Goal: Contribute content: Contribute content

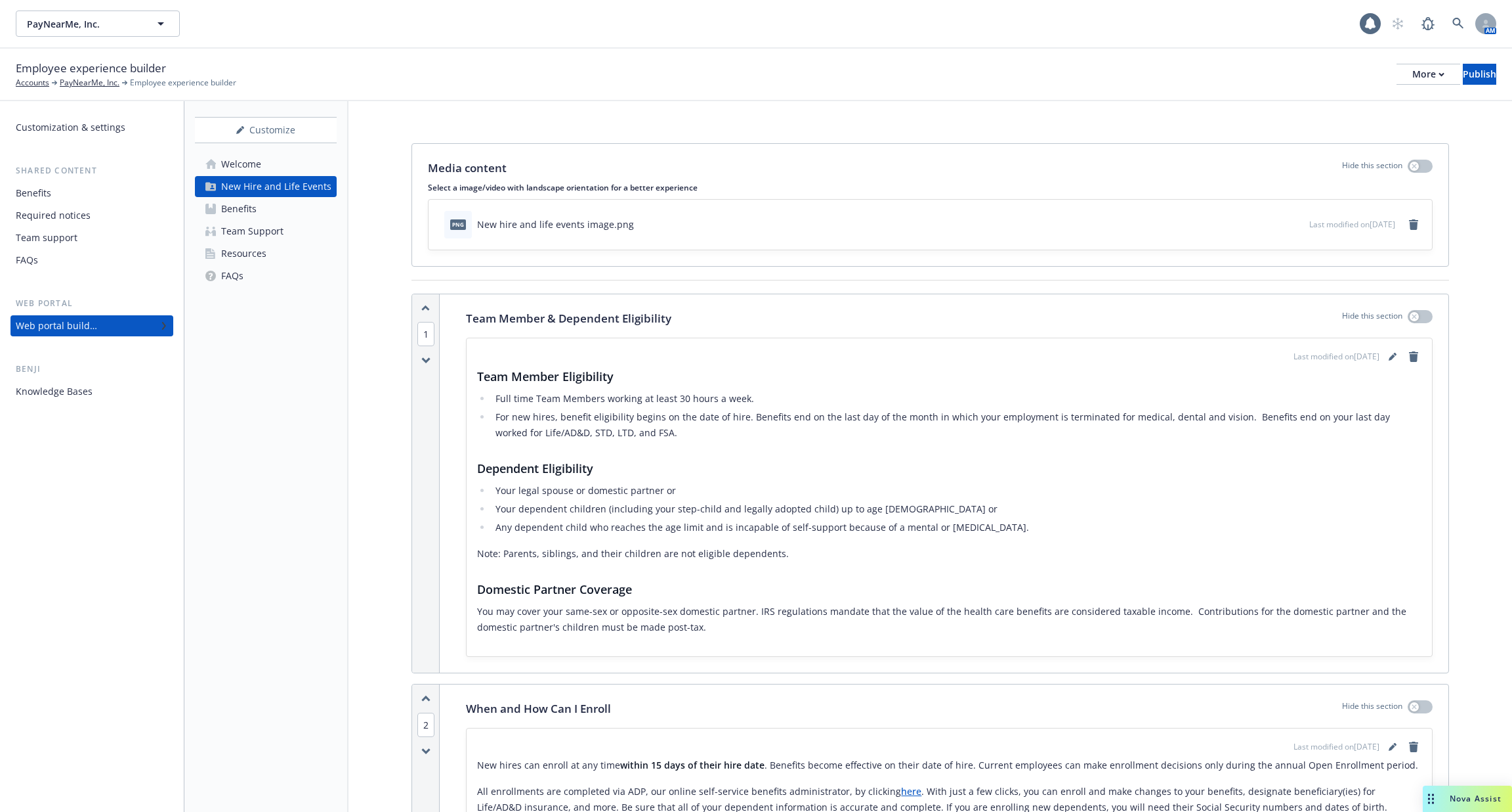
scroll to position [1796, 0]
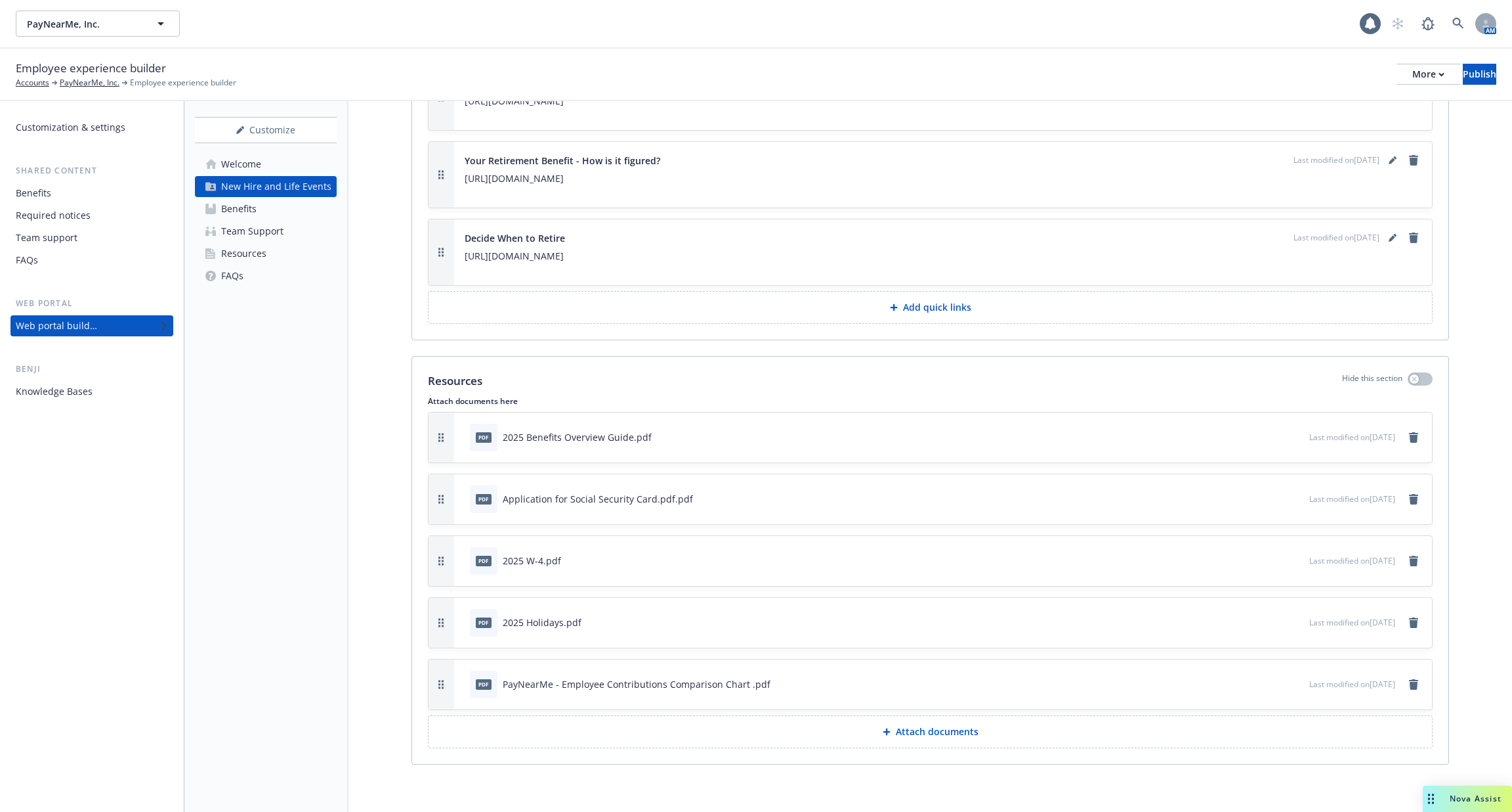
click at [1090, 109] on p "[URL][DOMAIN_NAME]" at bounding box center [943, 101] width 957 height 16
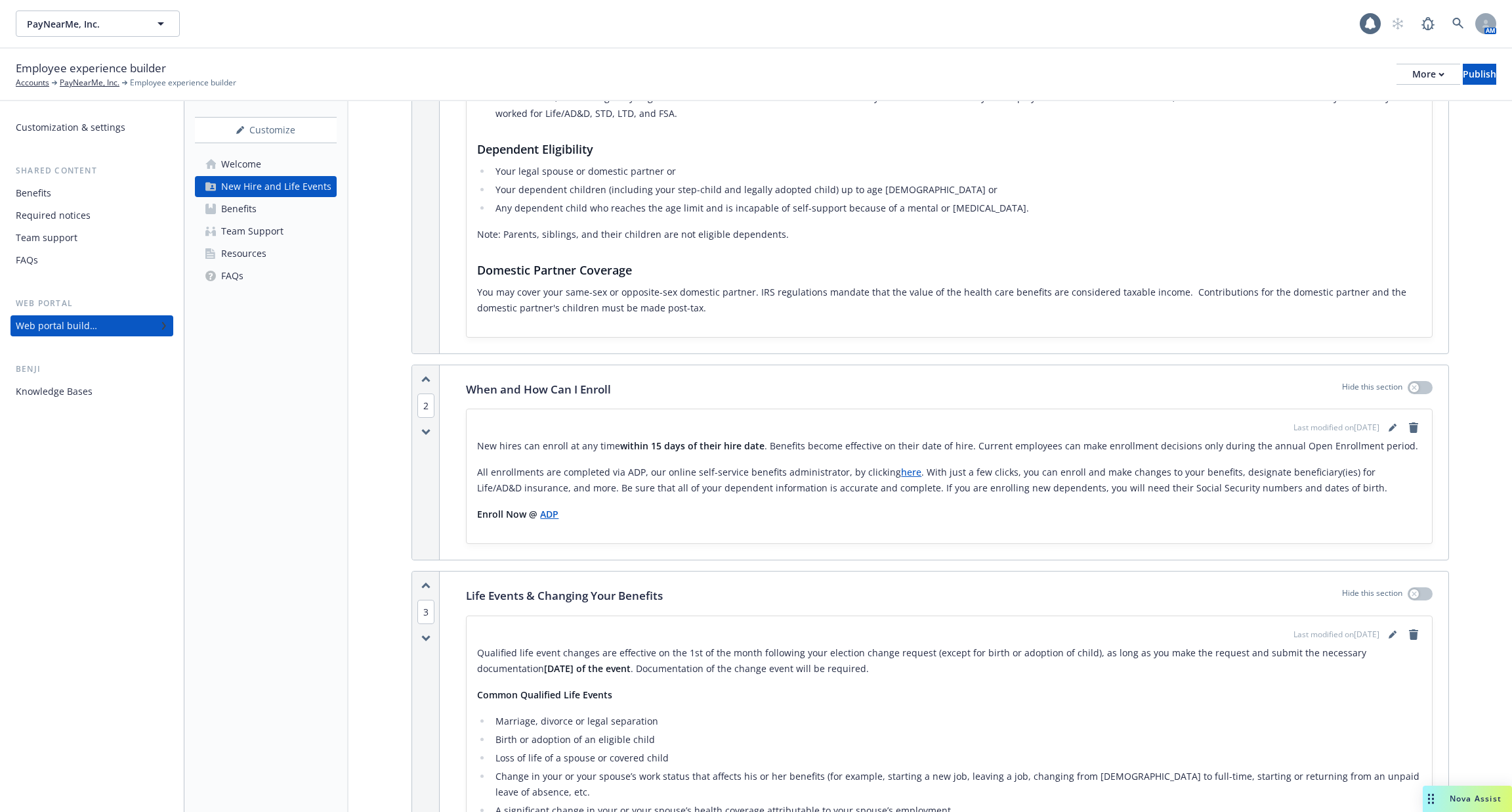
scroll to position [0, 0]
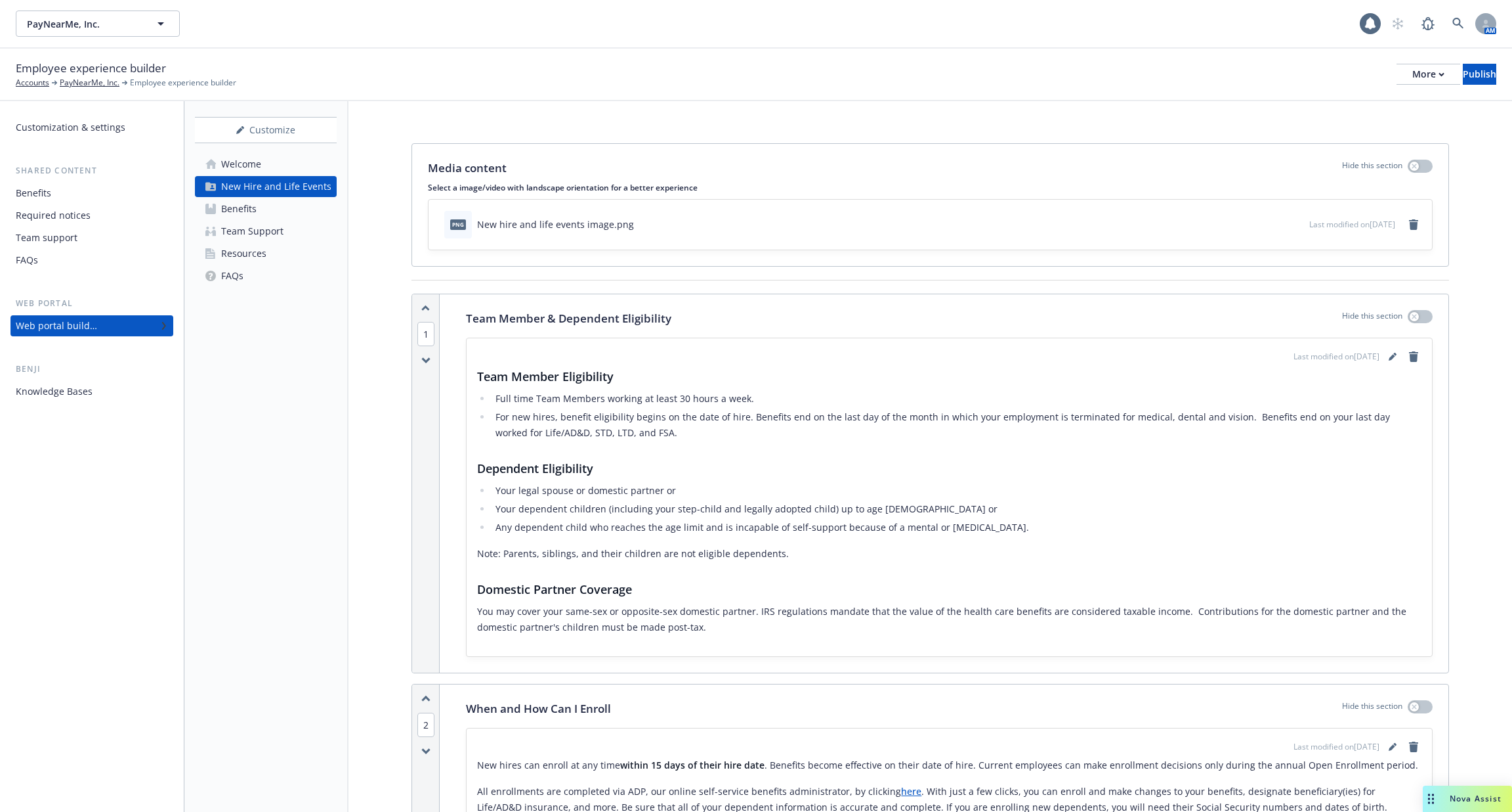
click at [229, 160] on div "Welcome" at bounding box center [241, 164] width 40 height 21
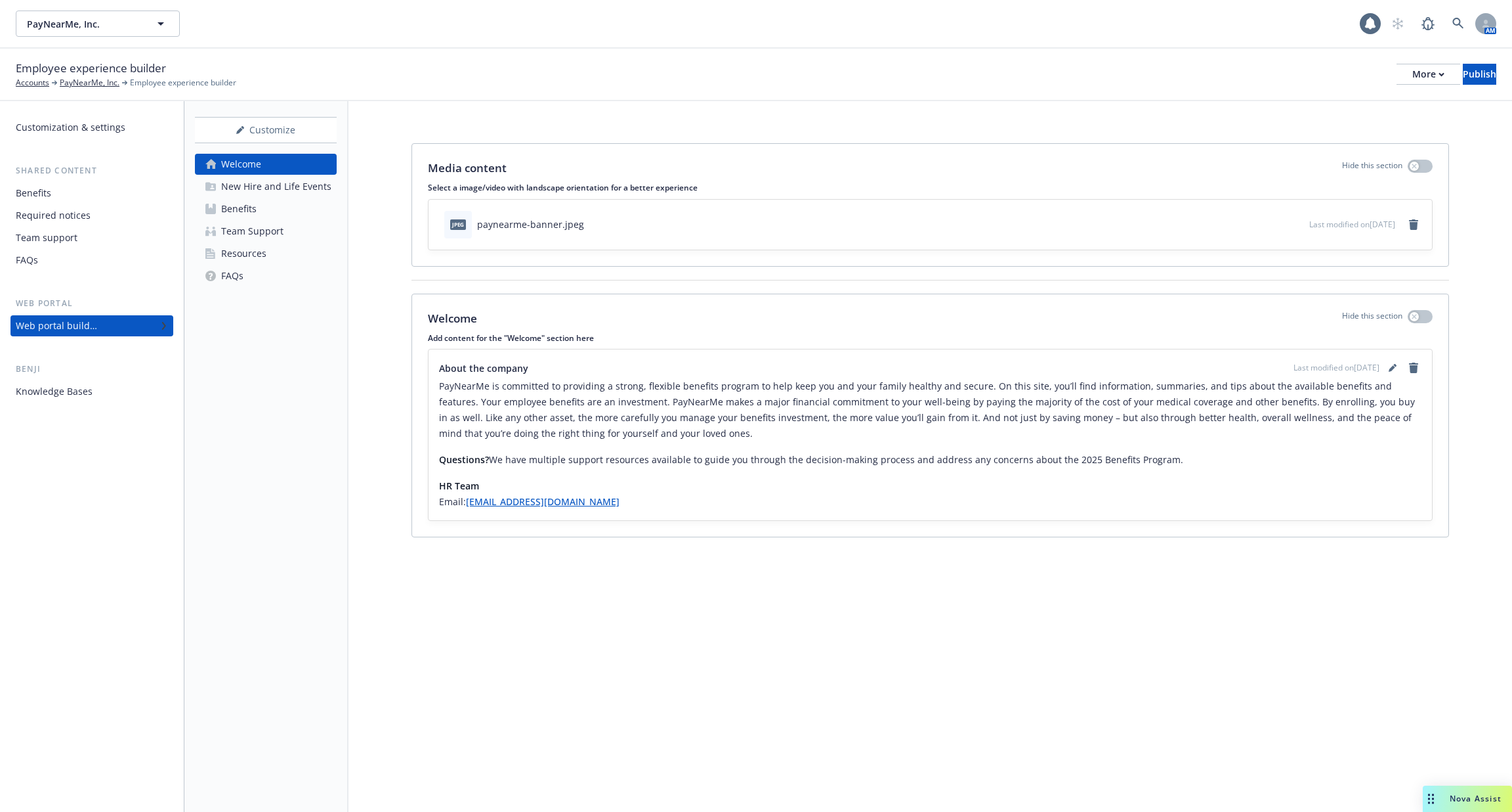
click at [233, 207] on div "Benefits" at bounding box center [239, 209] width 36 height 21
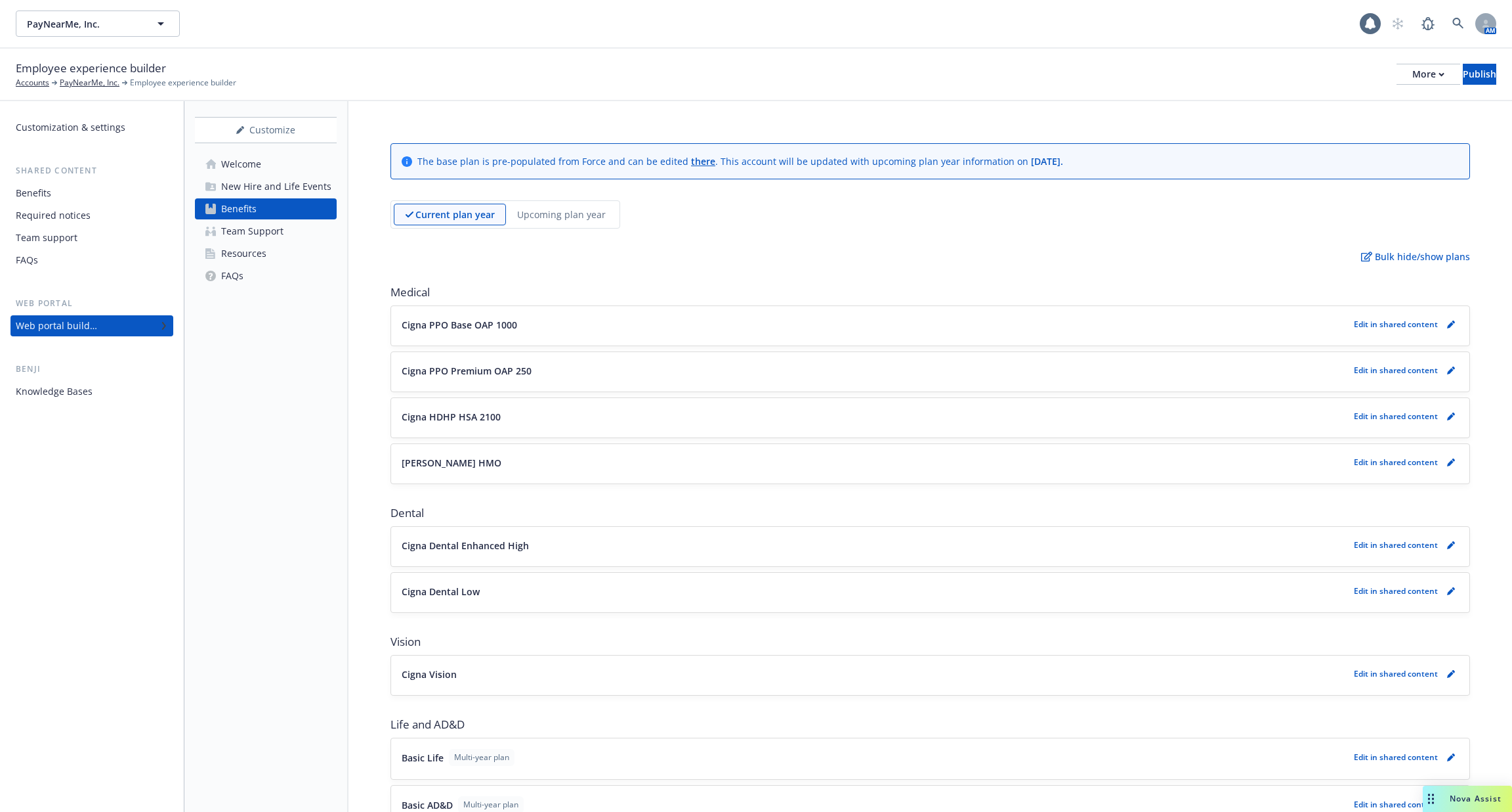
click at [260, 236] on div "Team Support" at bounding box center [252, 231] width 63 height 21
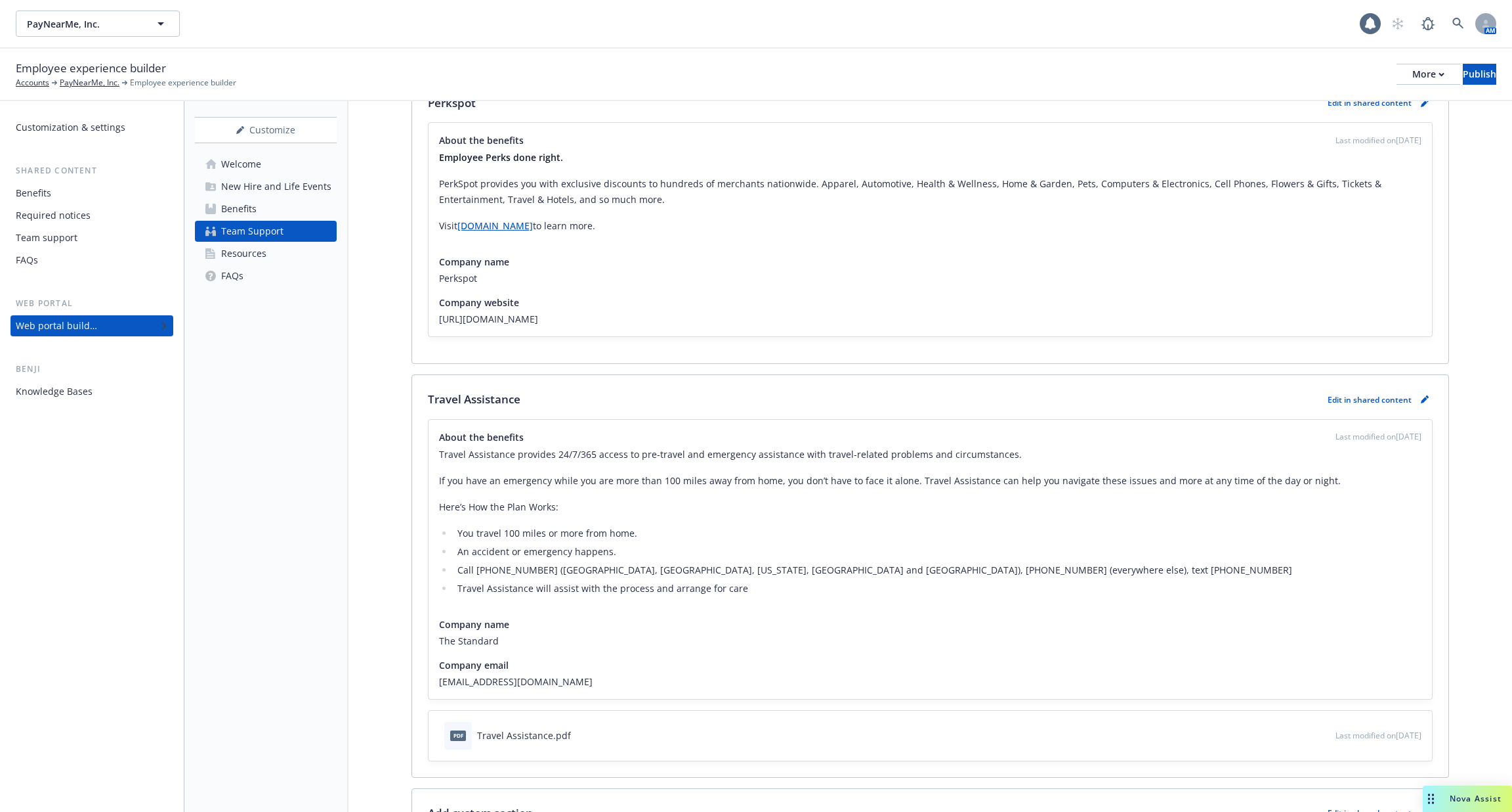
scroll to position [1335, 0]
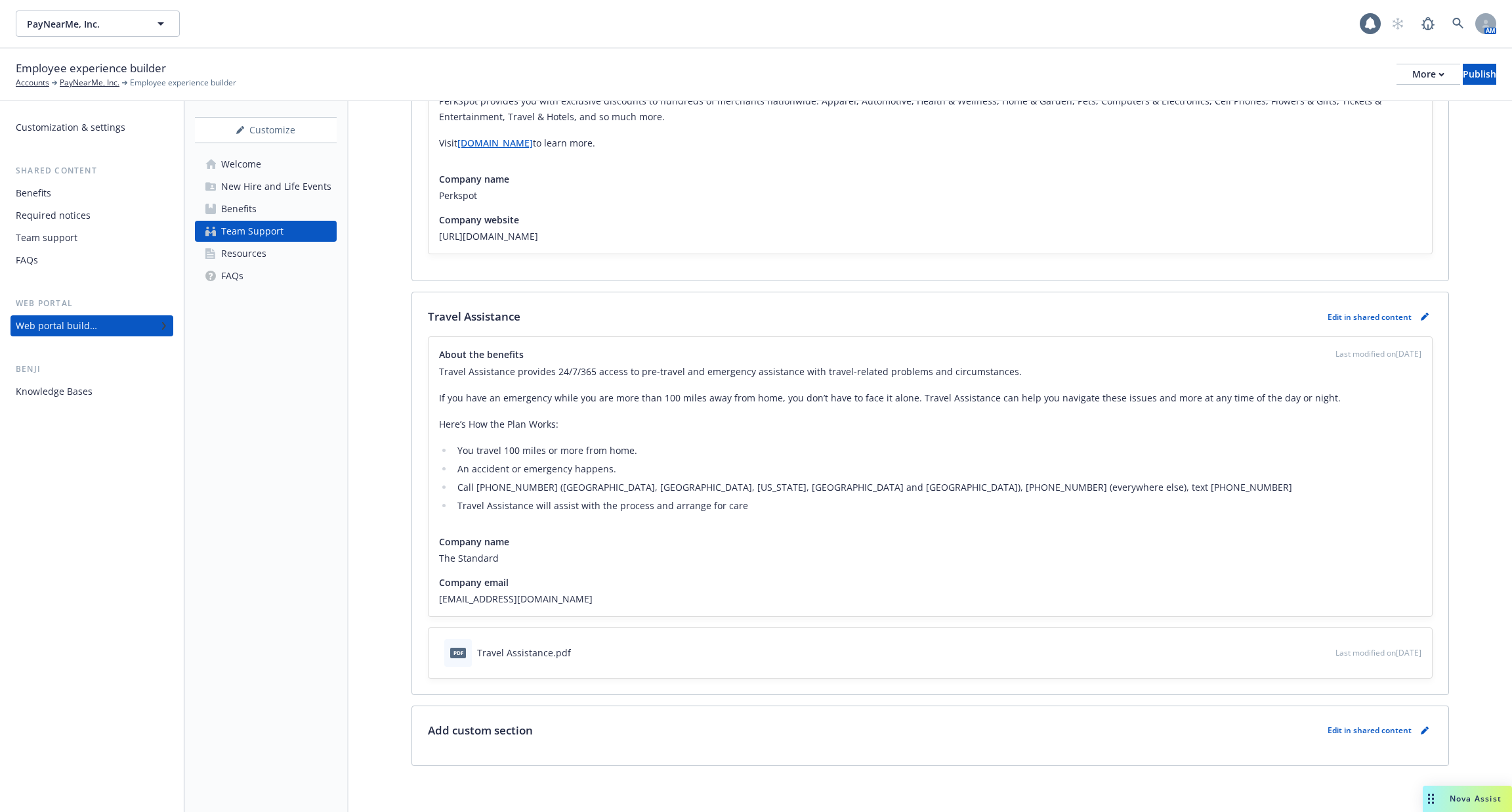
click at [297, 261] on link "Resources" at bounding box center [265, 252] width 142 height 21
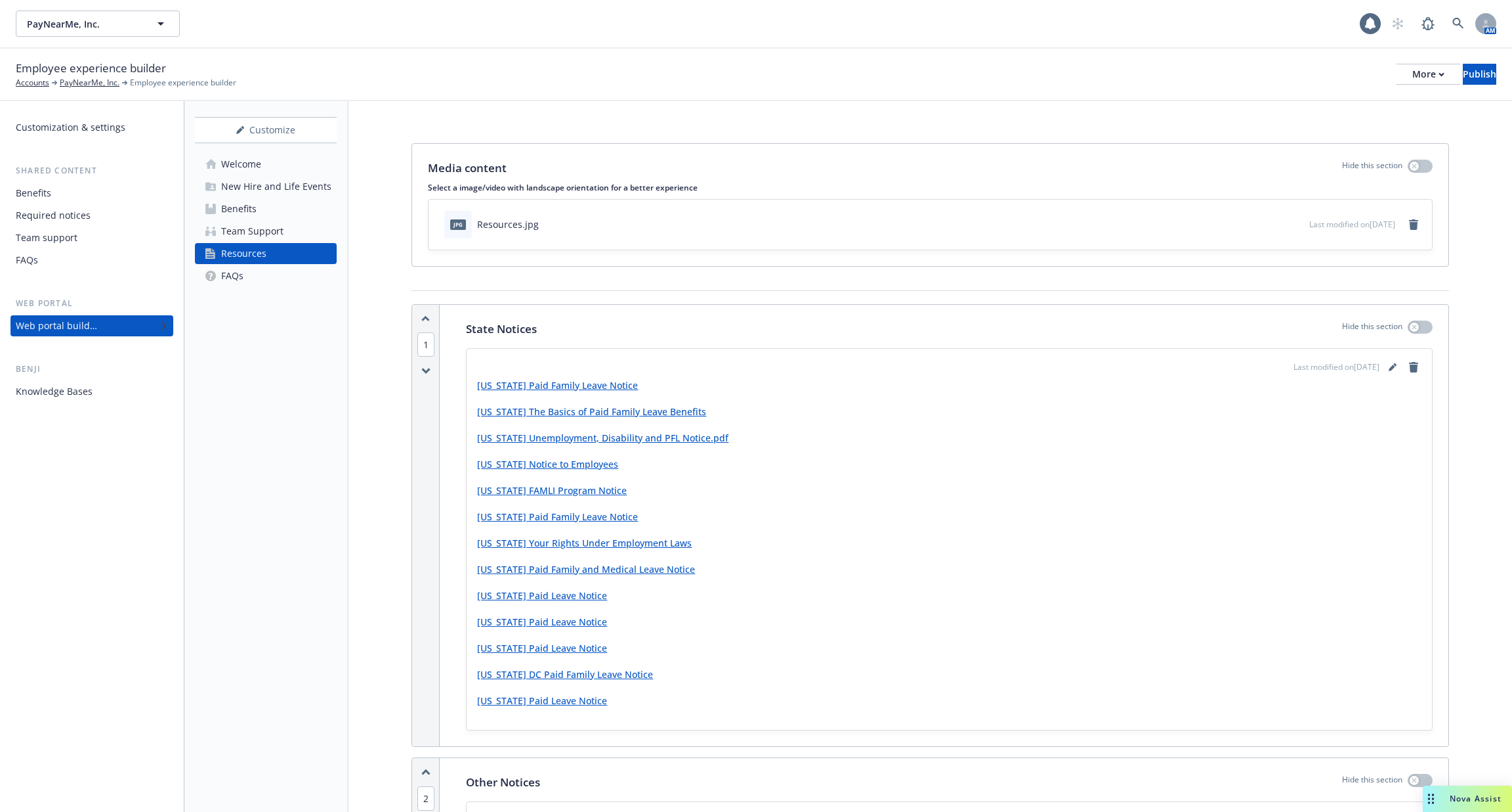
click at [278, 279] on link "FAQs" at bounding box center [265, 275] width 142 height 21
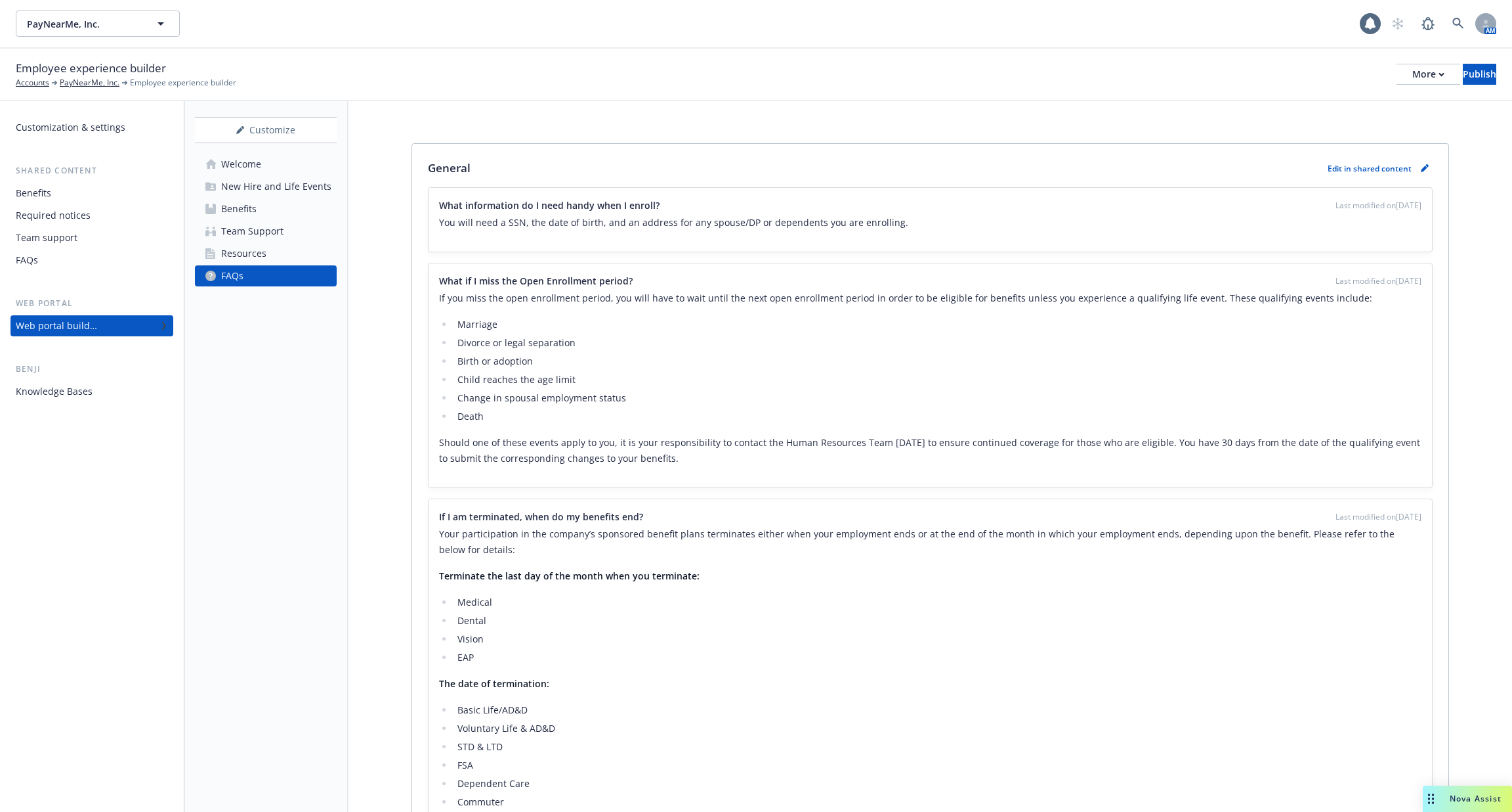
click at [32, 388] on div "Knowledge Bases" at bounding box center [54, 391] width 76 height 21
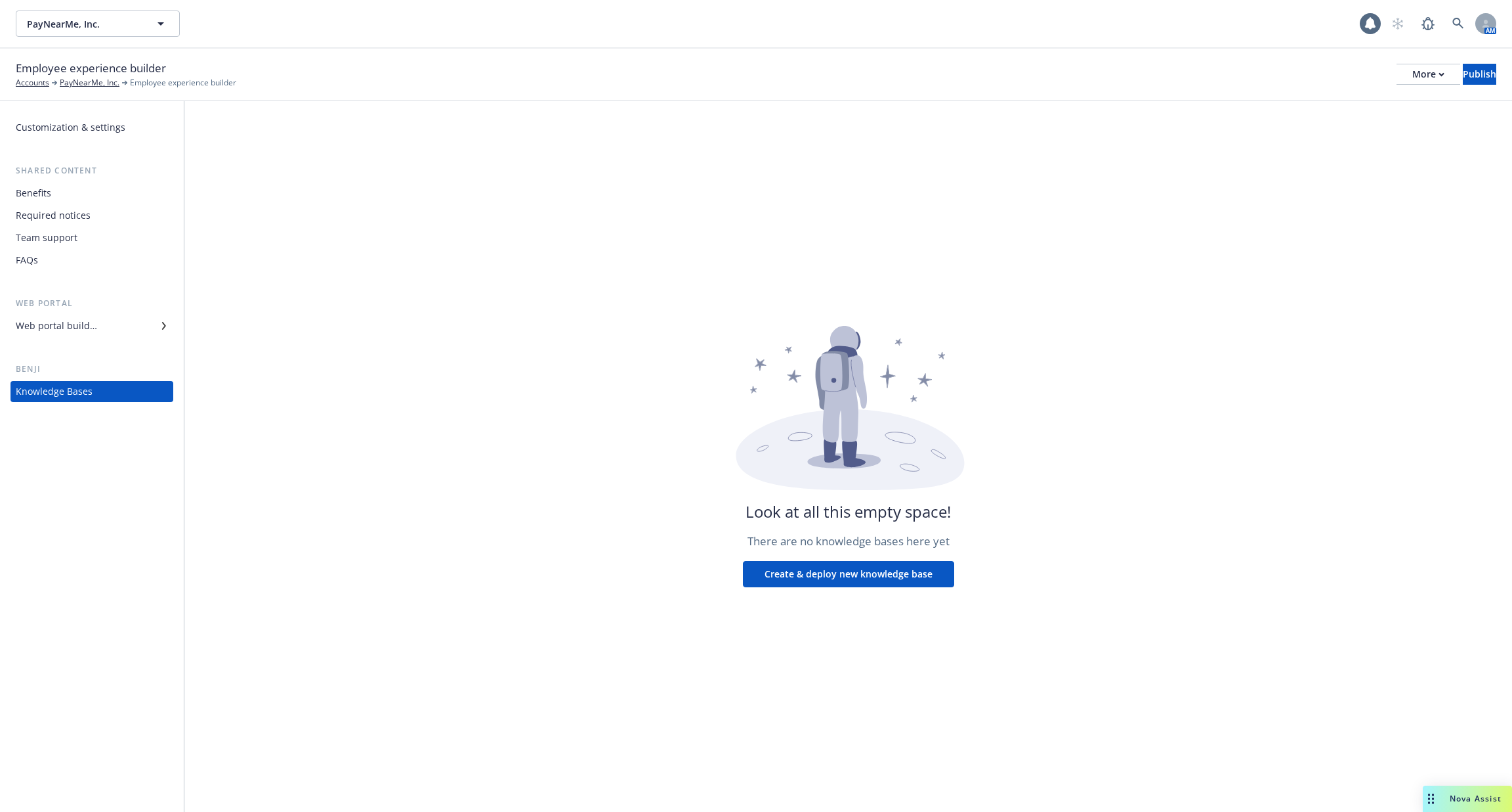
click at [849, 573] on button "Create & deploy new knowledge base" at bounding box center [848, 573] width 212 height 26
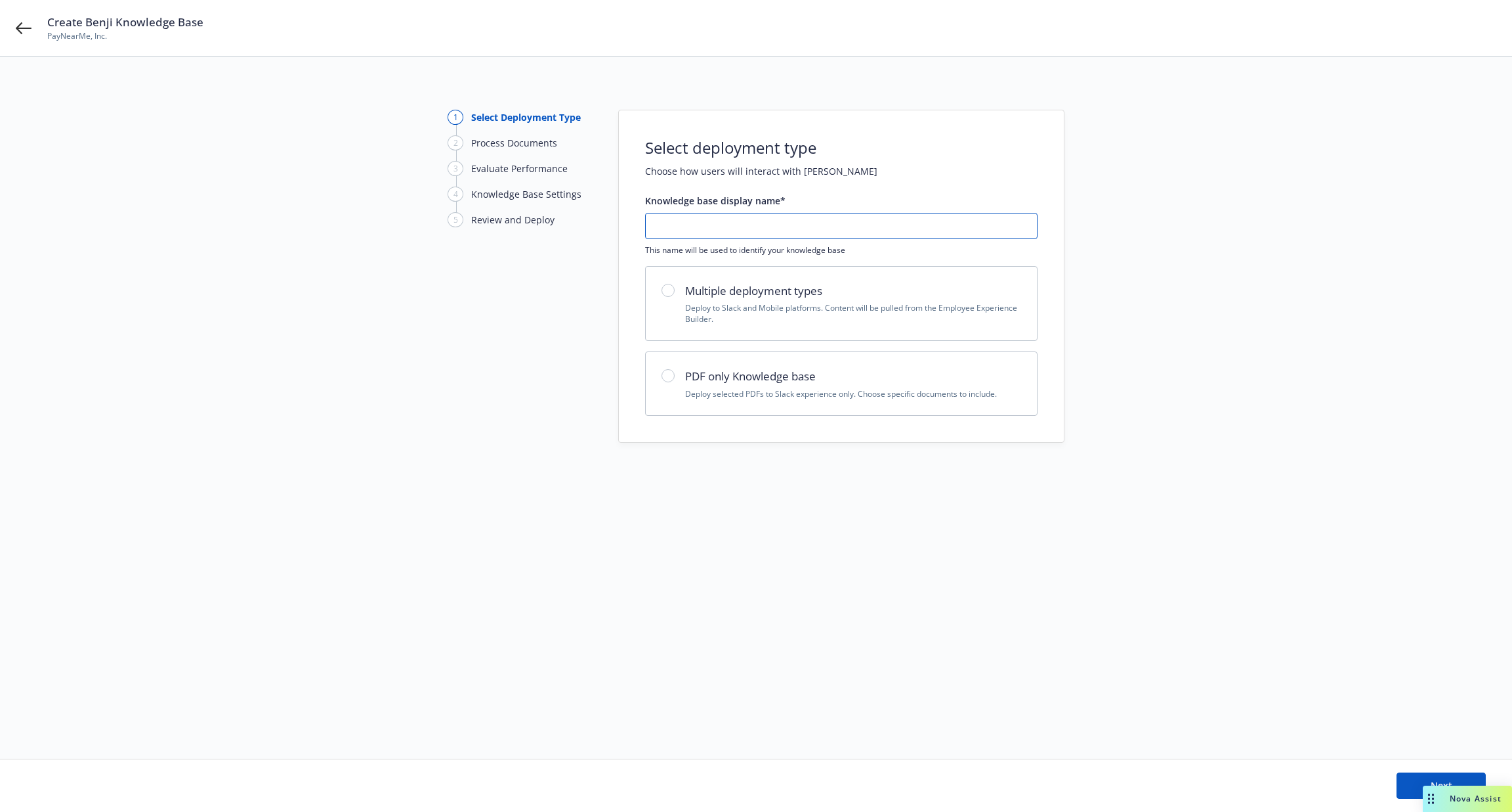
click at [781, 226] on input "text" at bounding box center [841, 226] width 391 height 25
type input "[DATE]"
click at [817, 299] on div "Multiple deployment types Deploy to Slack and Mobile platforms. Content will be…" at bounding box center [853, 303] width 336 height 43
radio input "true"
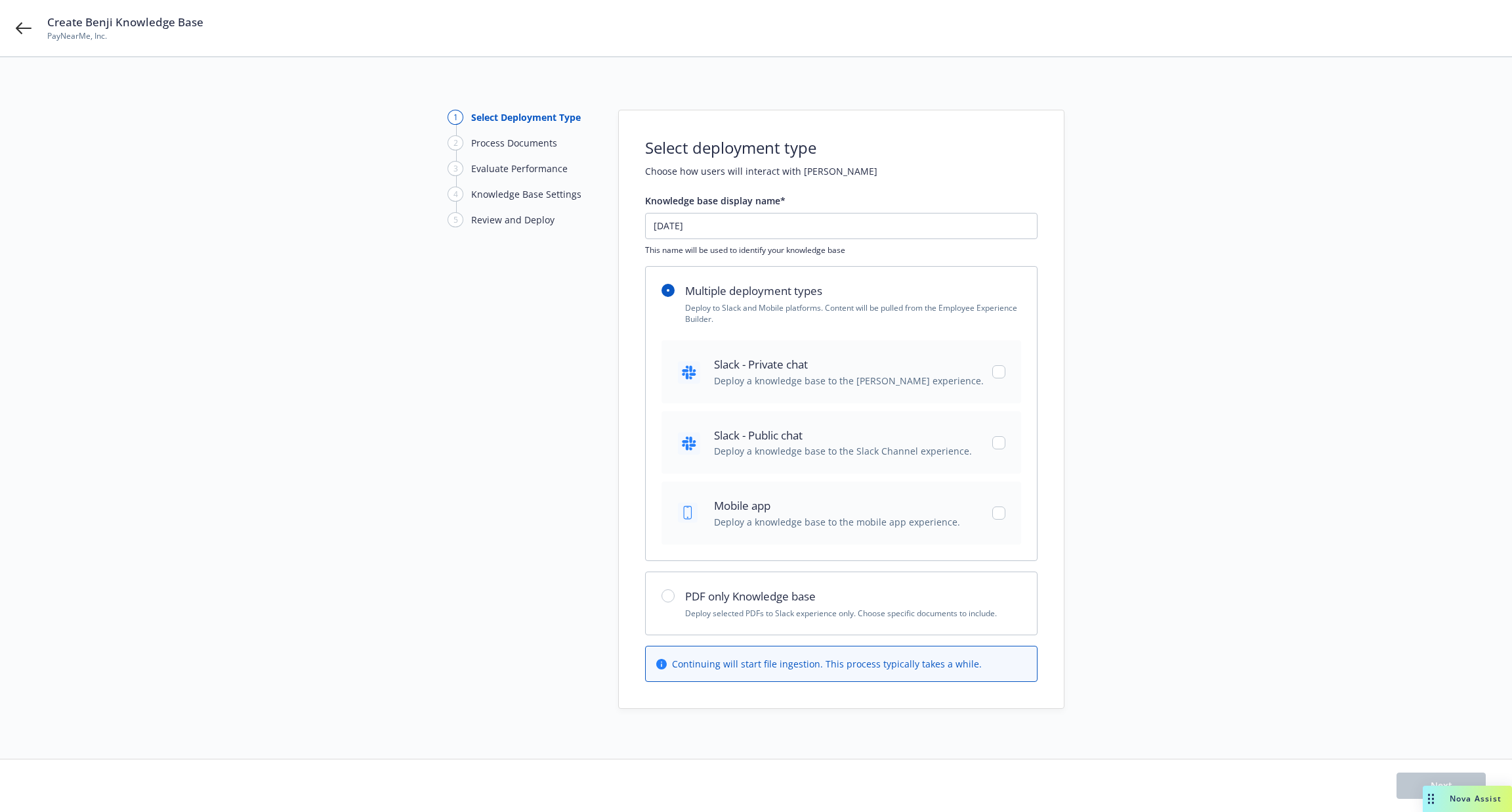
click at [810, 388] on div "Slack - Private chat Deploy a knowledge base to the [PERSON_NAME] experience." at bounding box center [841, 371] width 360 height 63
click at [820, 379] on span "Deploy a knowledge base to the [PERSON_NAME] experience." at bounding box center [849, 381] width 270 height 14
checkbox input "false"
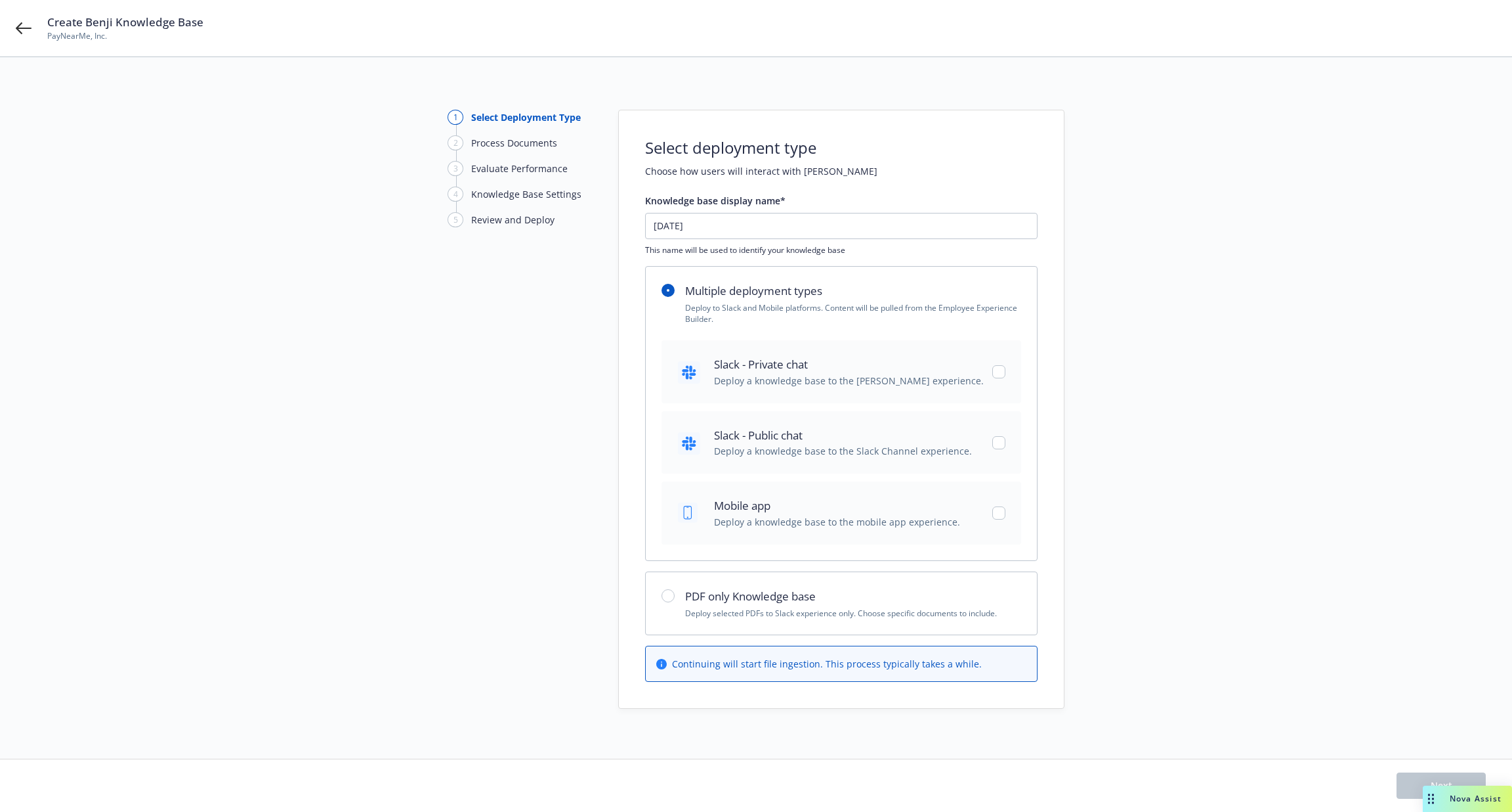
click at [817, 435] on span "Slack - Public chat" at bounding box center [843, 434] width 258 height 17
checkbox input "false"
click at [815, 392] on div "Slack - Private chat Deploy a knowledge base to the [PERSON_NAME] experience." at bounding box center [841, 371] width 360 height 63
checkbox input "true"
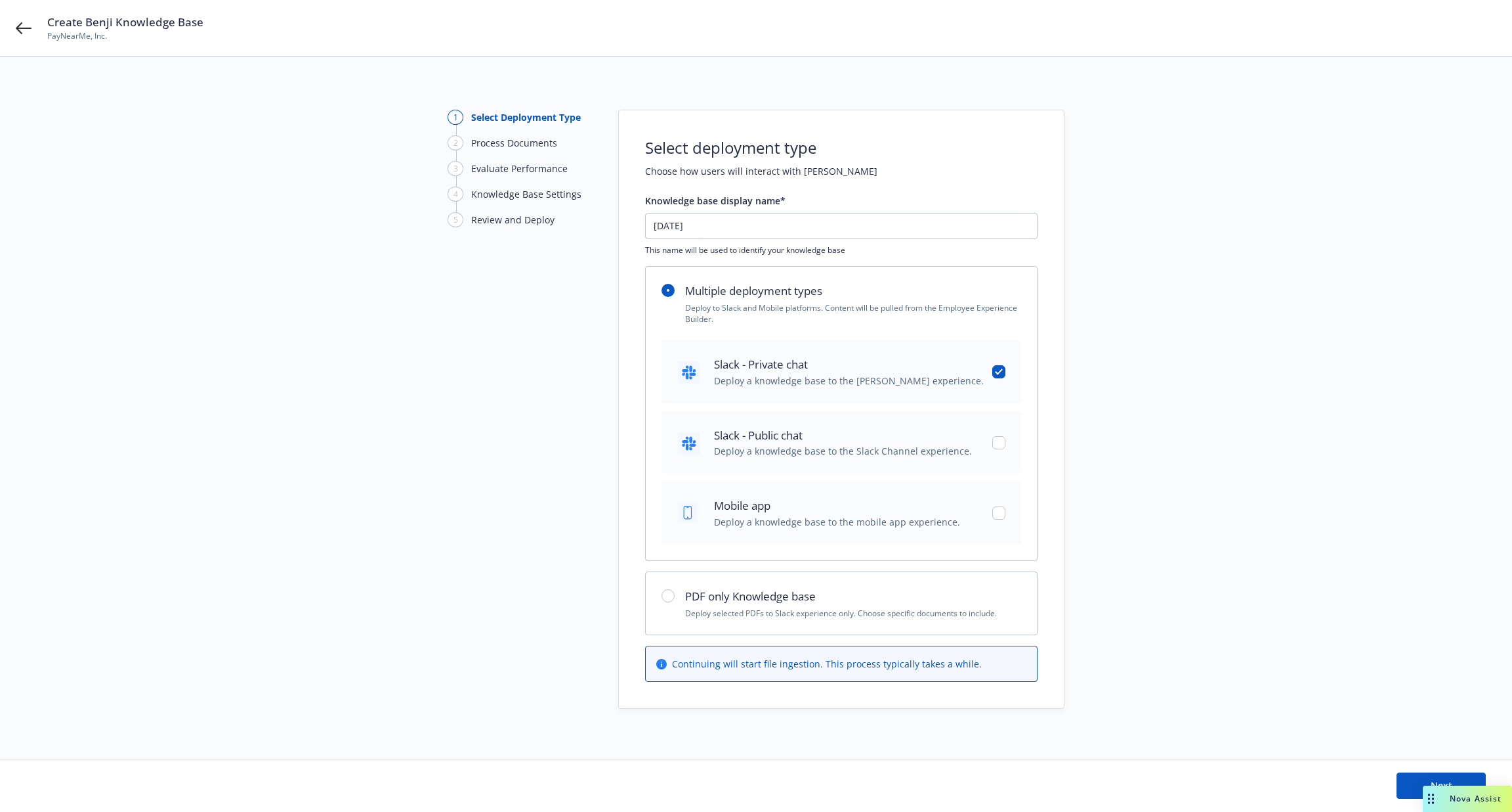
click at [814, 427] on span "Slack - Public chat" at bounding box center [843, 434] width 258 height 17
checkbox input "true"
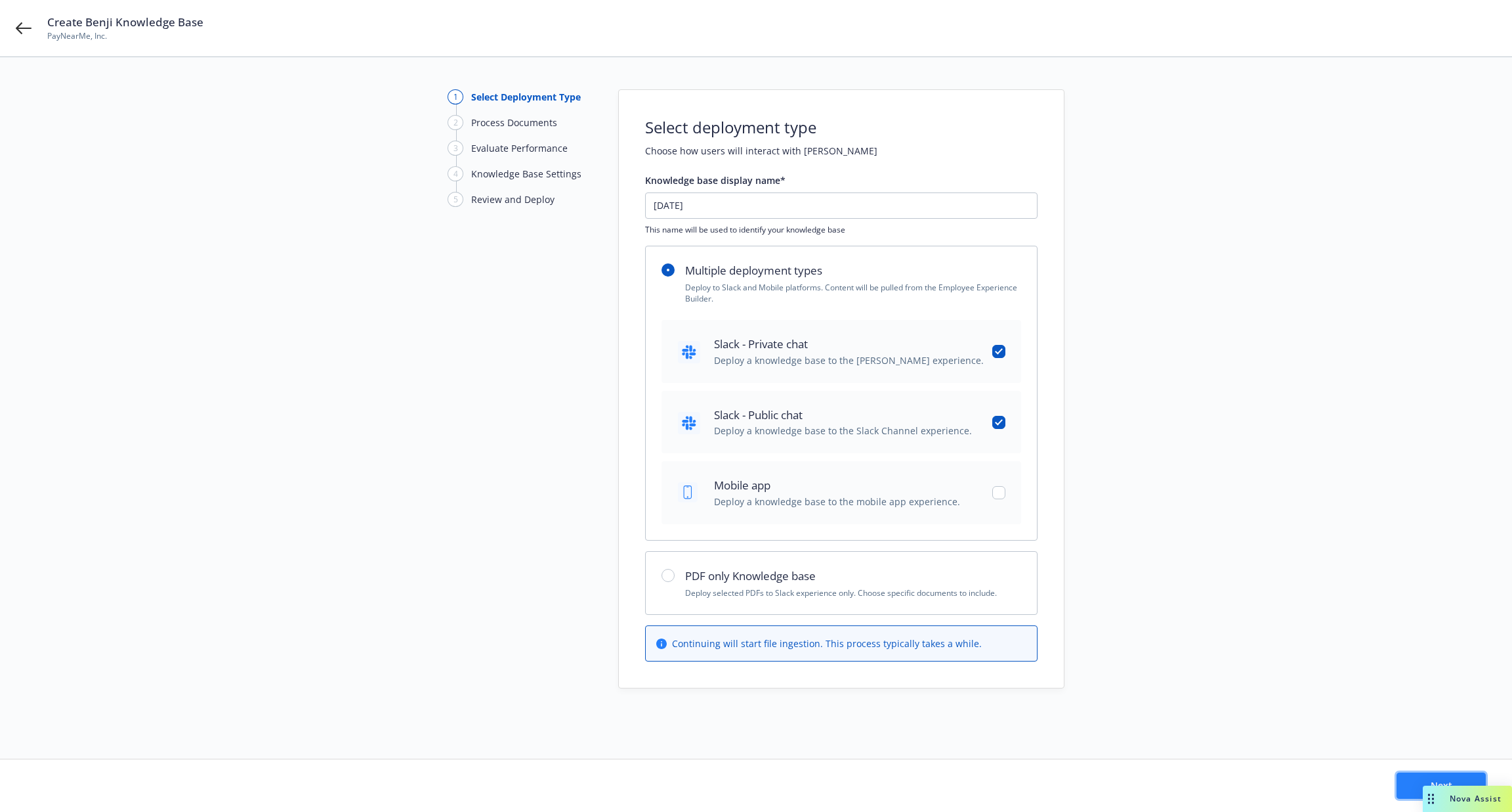
click at [1416, 781] on button "Next" at bounding box center [1441, 785] width 89 height 26
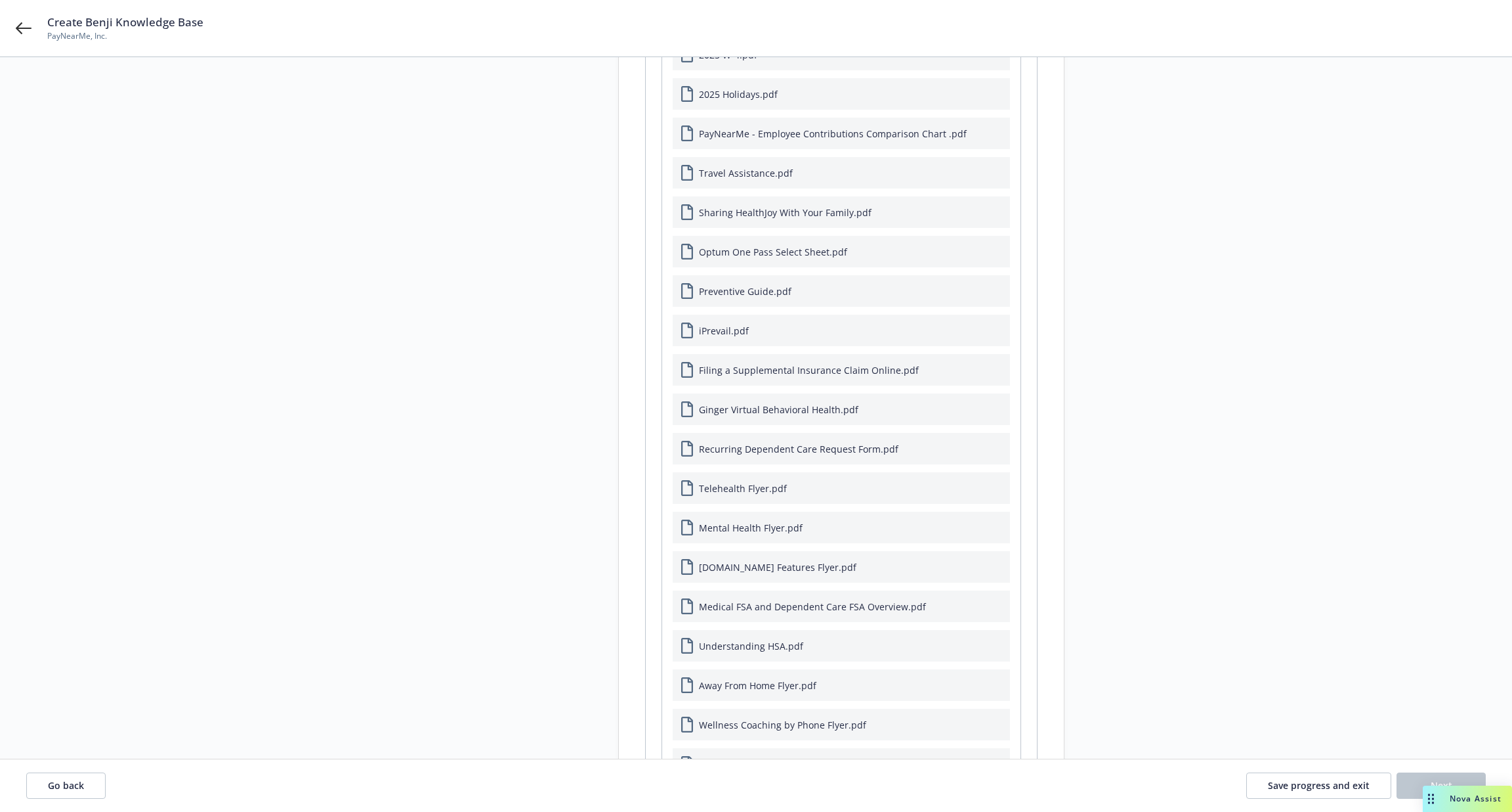
scroll to position [0, 0]
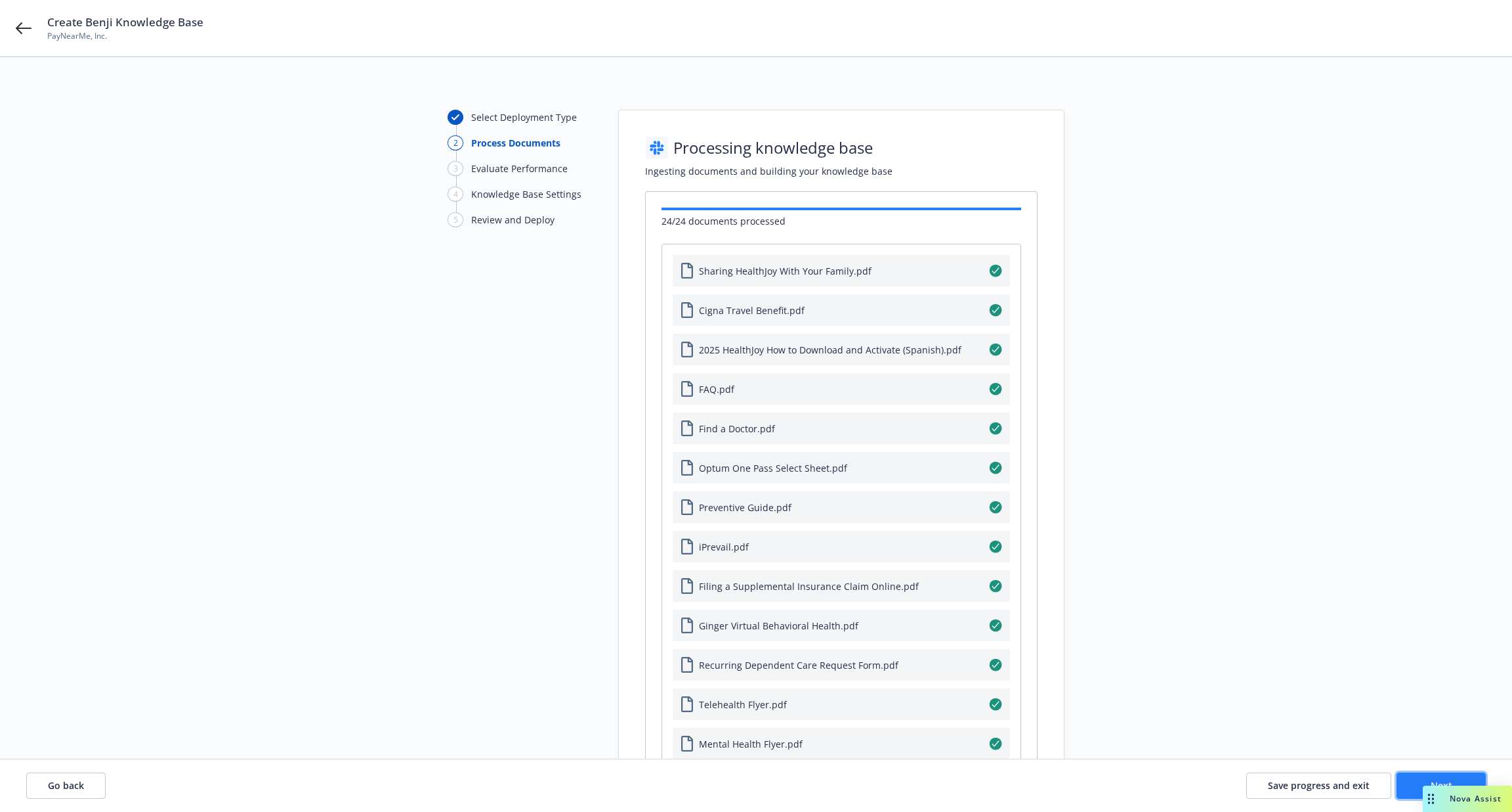
click at [1414, 790] on button "Next" at bounding box center [1441, 785] width 89 height 26
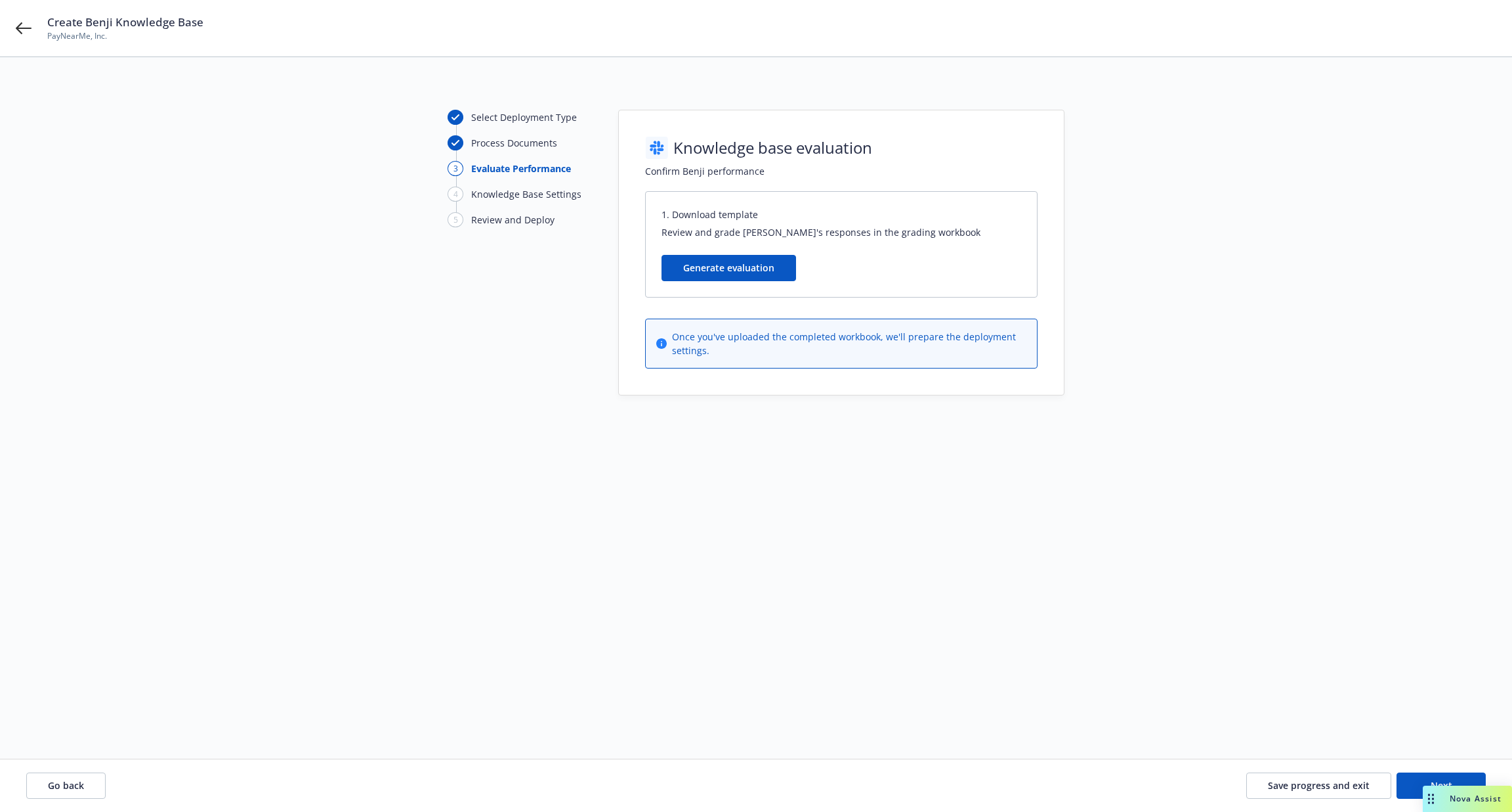
click at [726, 264] on button "Generate evaluation" at bounding box center [728, 267] width 134 height 26
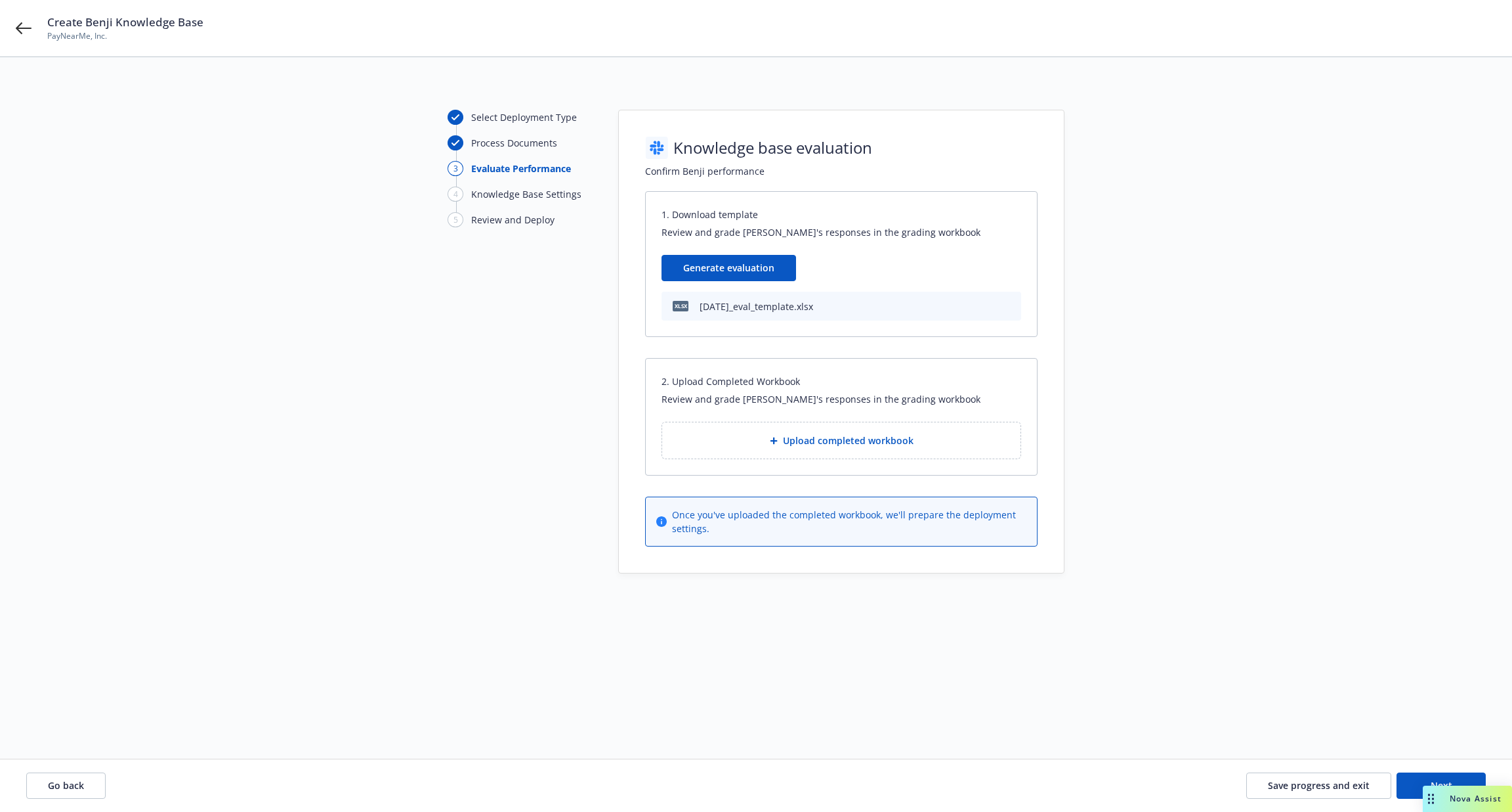
click at [1010, 305] on icon "download file" at bounding box center [1009, 304] width 9 height 8
click at [1335, 785] on span "Save progress and exit" at bounding box center [1318, 785] width 101 height 13
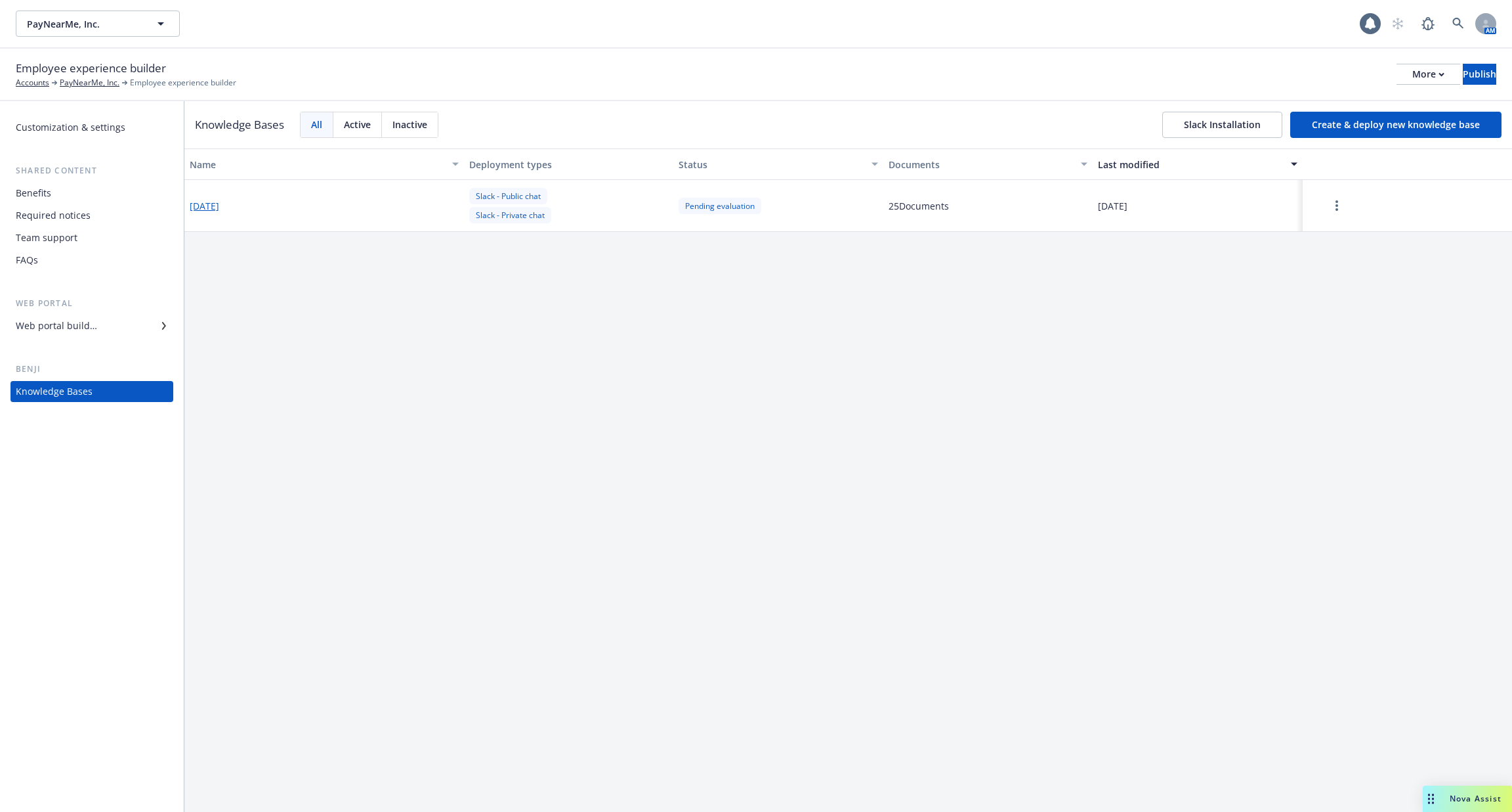
click at [139, 326] on div "Web portal builder" at bounding box center [91, 325] width 152 height 21
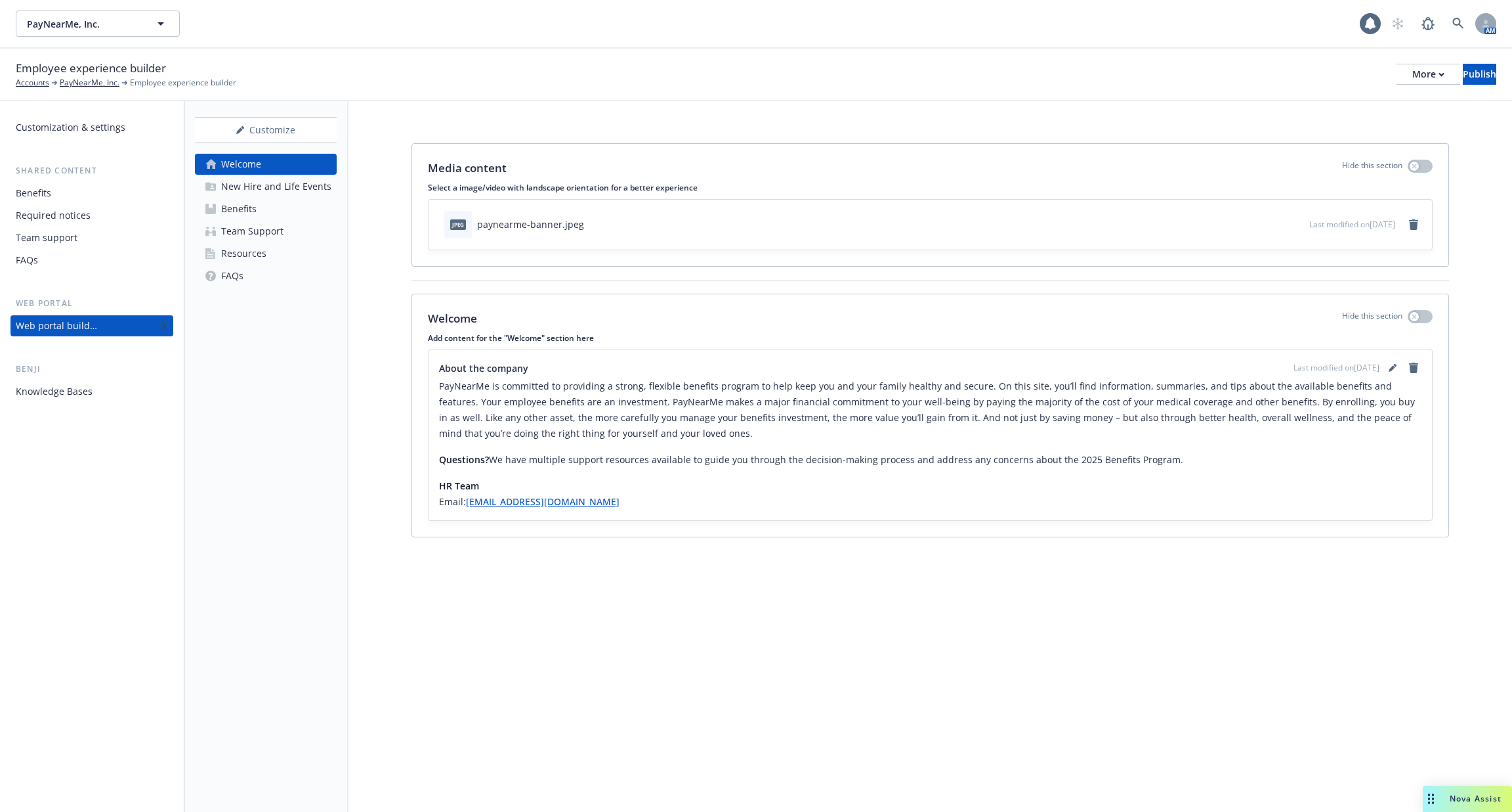
click at [293, 199] on link "Benefits" at bounding box center [265, 209] width 142 height 21
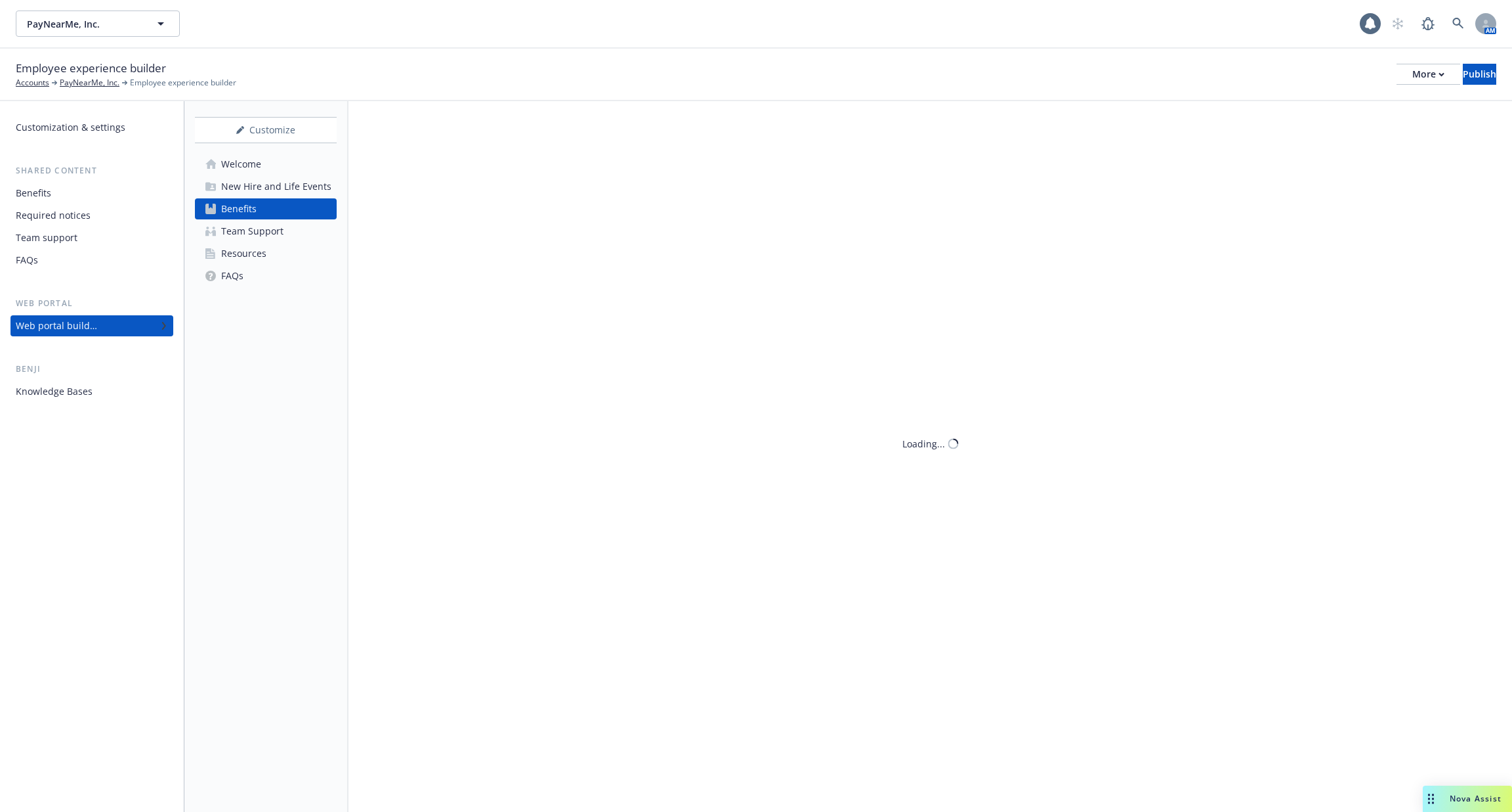
click at [291, 185] on div "New Hire and Life Events" at bounding box center [276, 186] width 110 height 21
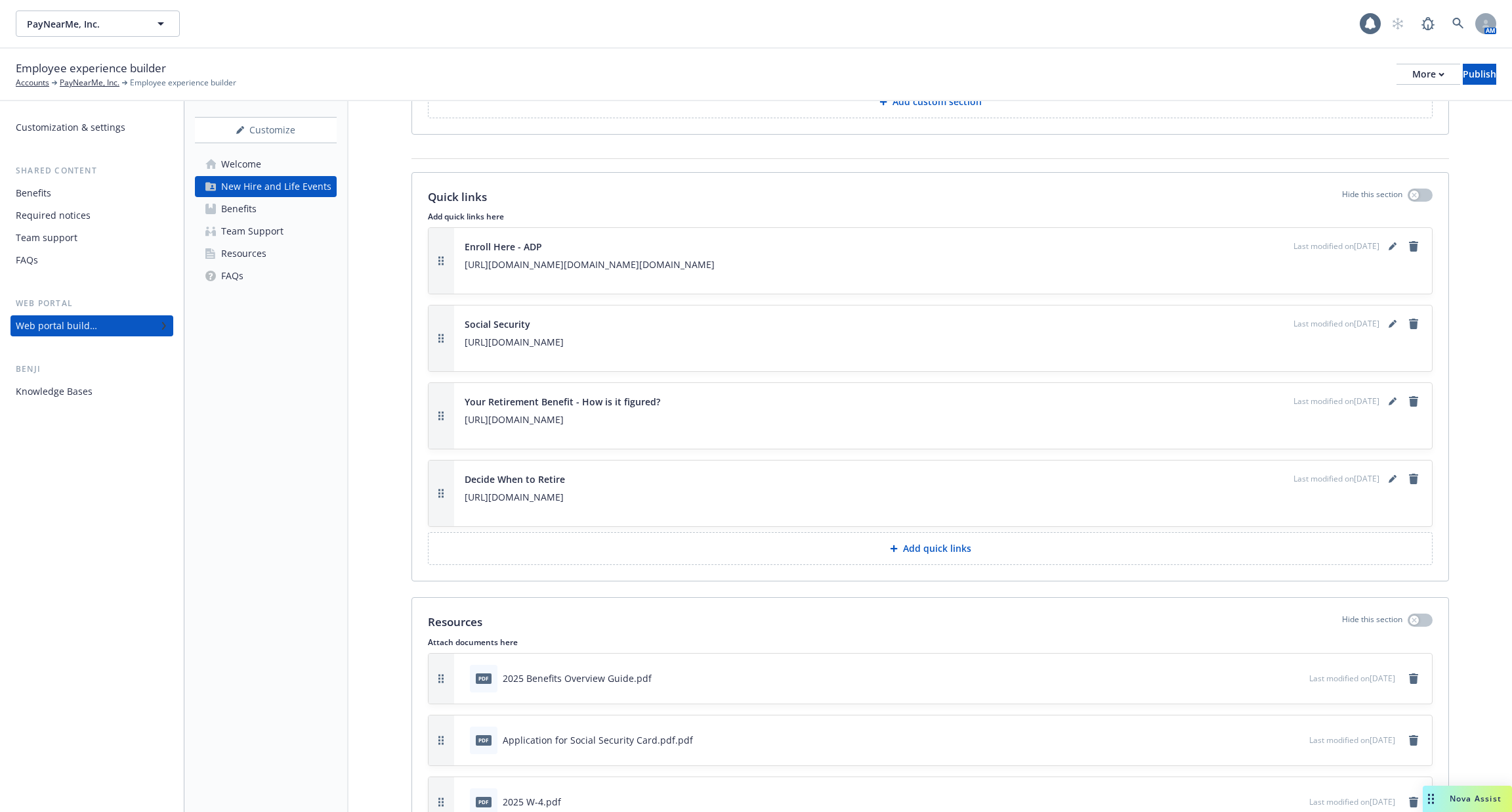
scroll to position [1796, 0]
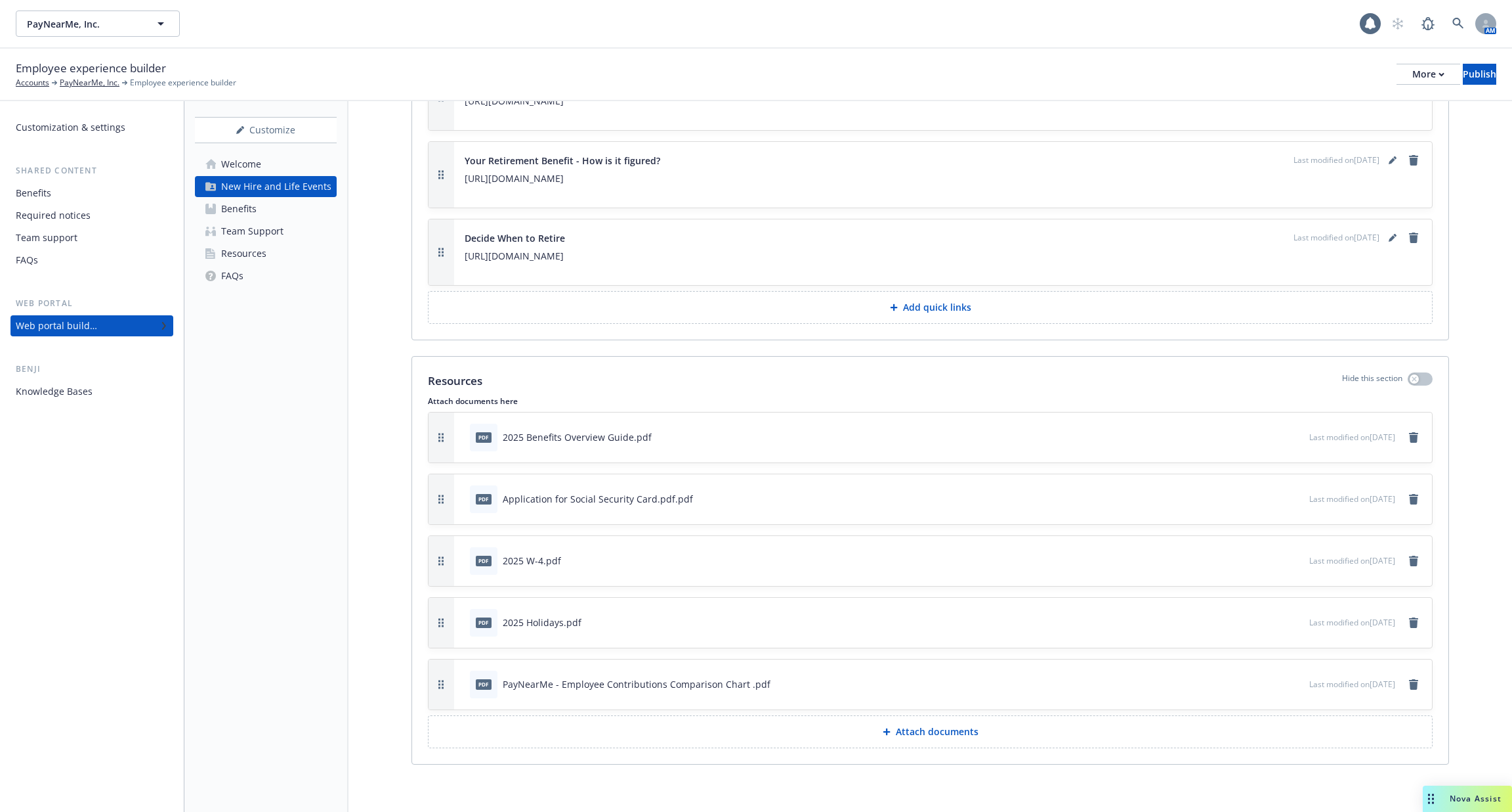
click at [933, 739] on button "Attach documents" at bounding box center [931, 731] width 1005 height 33
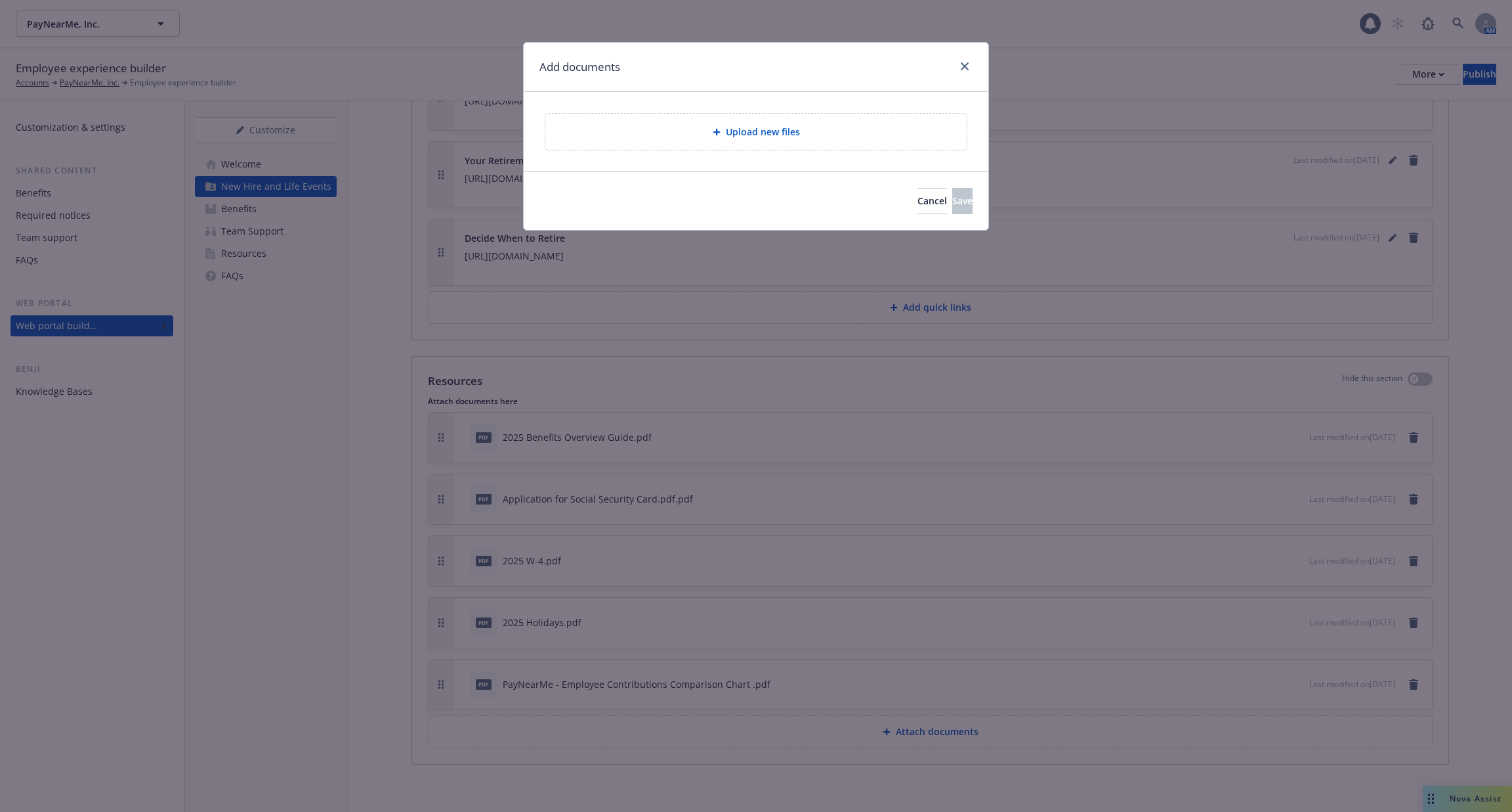
click at [823, 144] on div "Upload new files" at bounding box center [756, 131] width 421 height 36
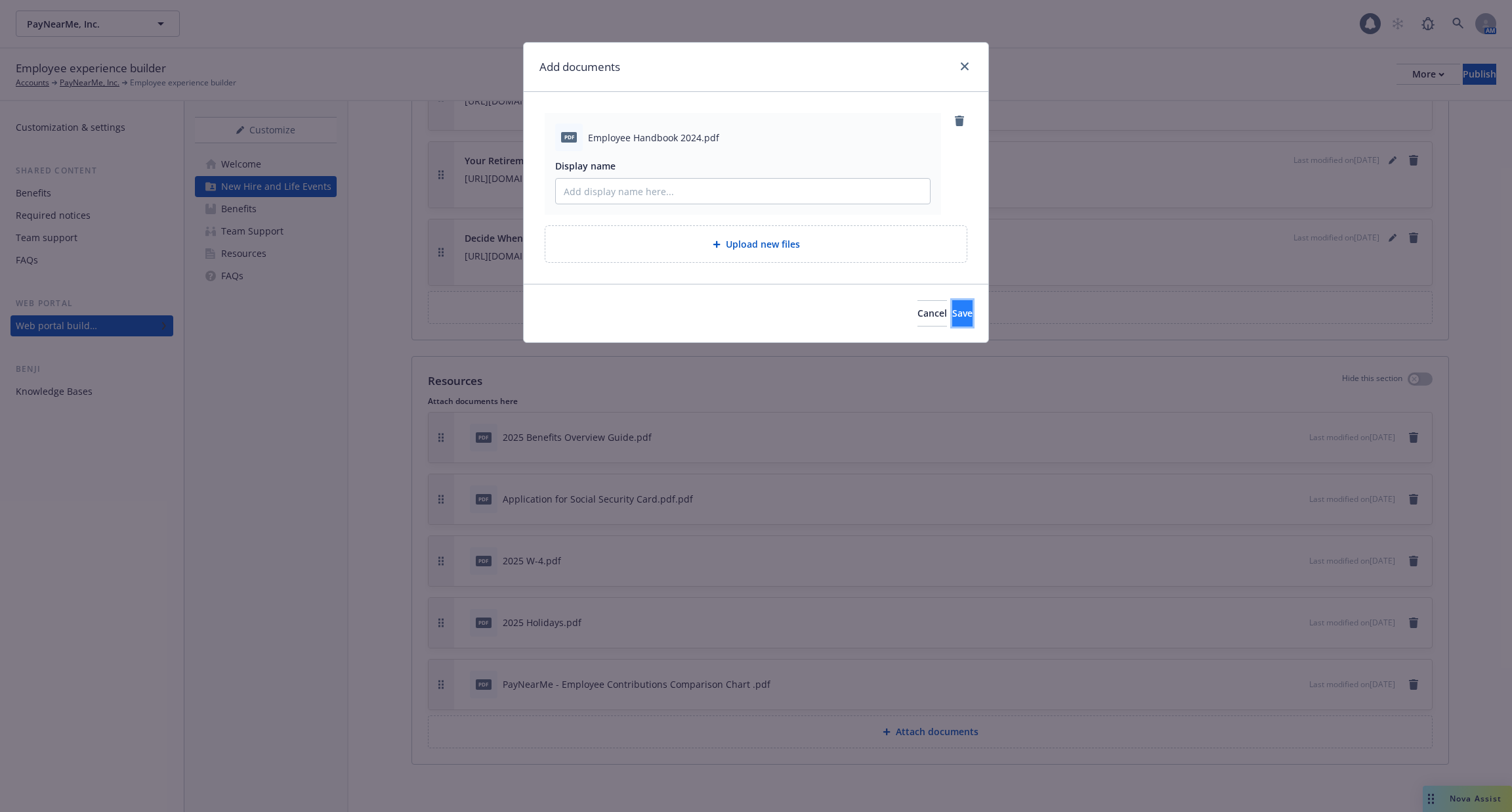
click at [962, 305] on button "Save" at bounding box center [963, 313] width 20 height 26
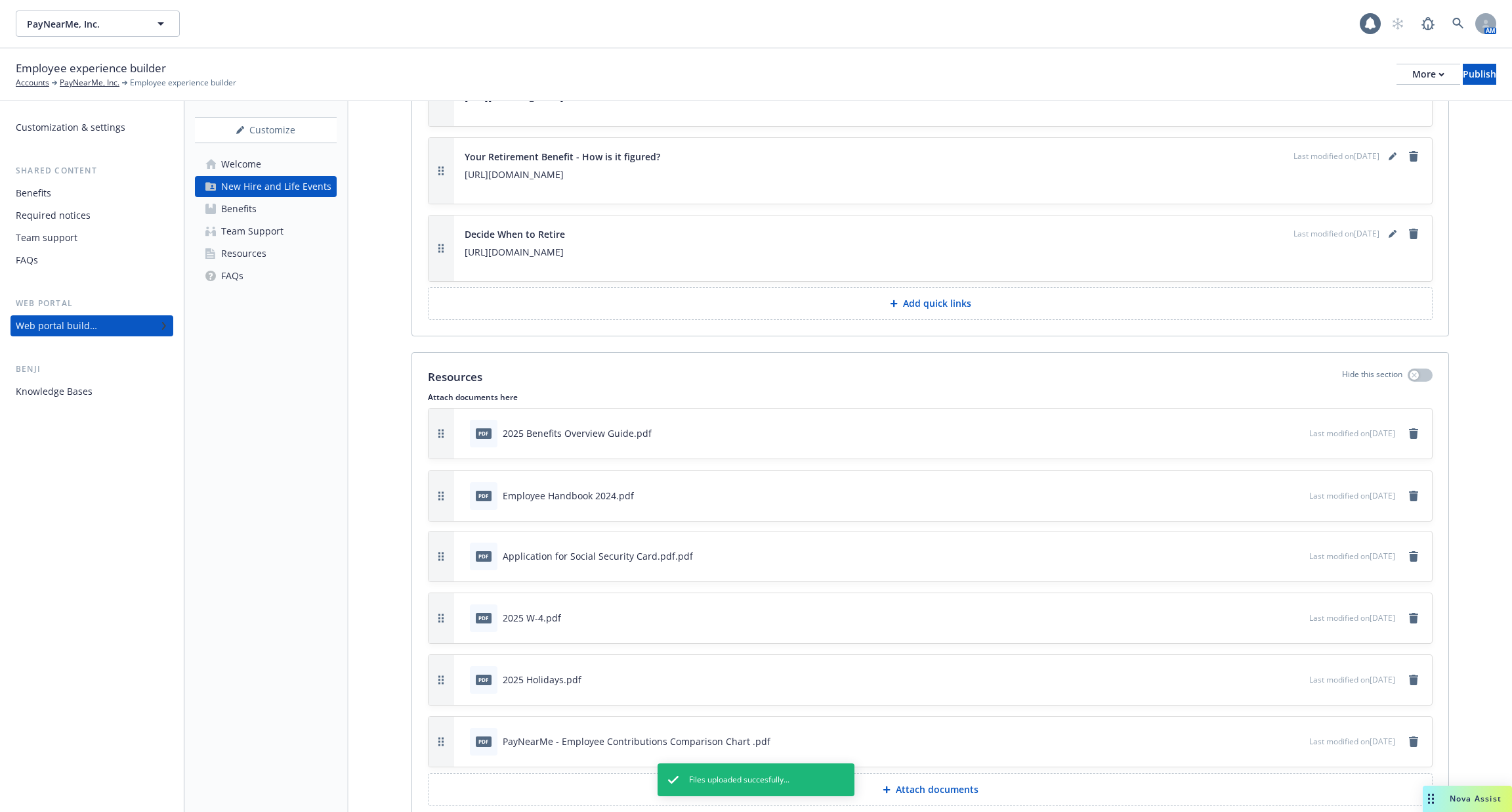
drag, startPoint x: 435, startPoint y: 751, endPoint x: 439, endPoint y: 507, distance: 244.0
click at [439, 507] on button "button" at bounding box center [441, 496] width 26 height 50
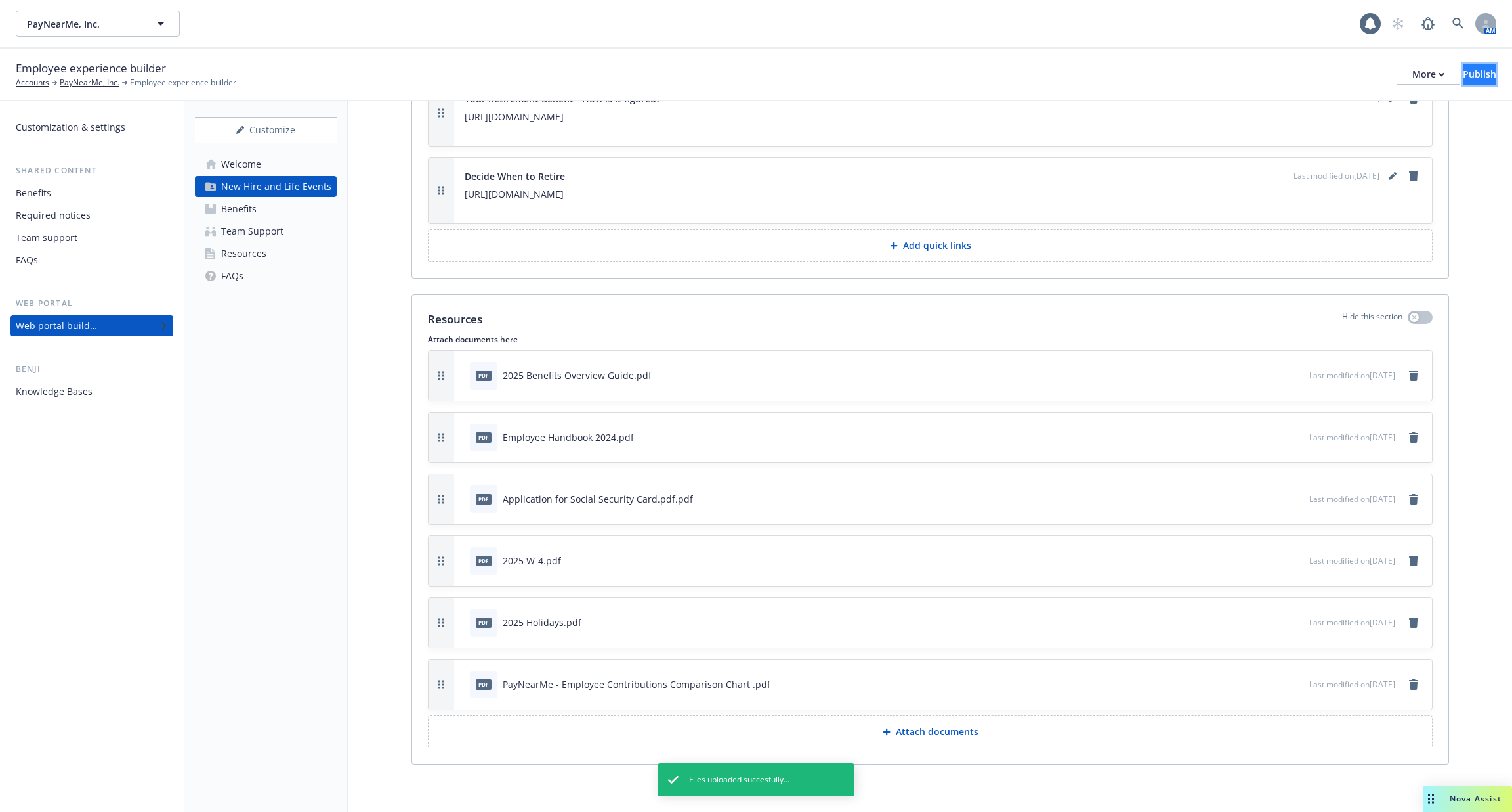
click at [1483, 65] on button "Publish" at bounding box center [1480, 74] width 34 height 21
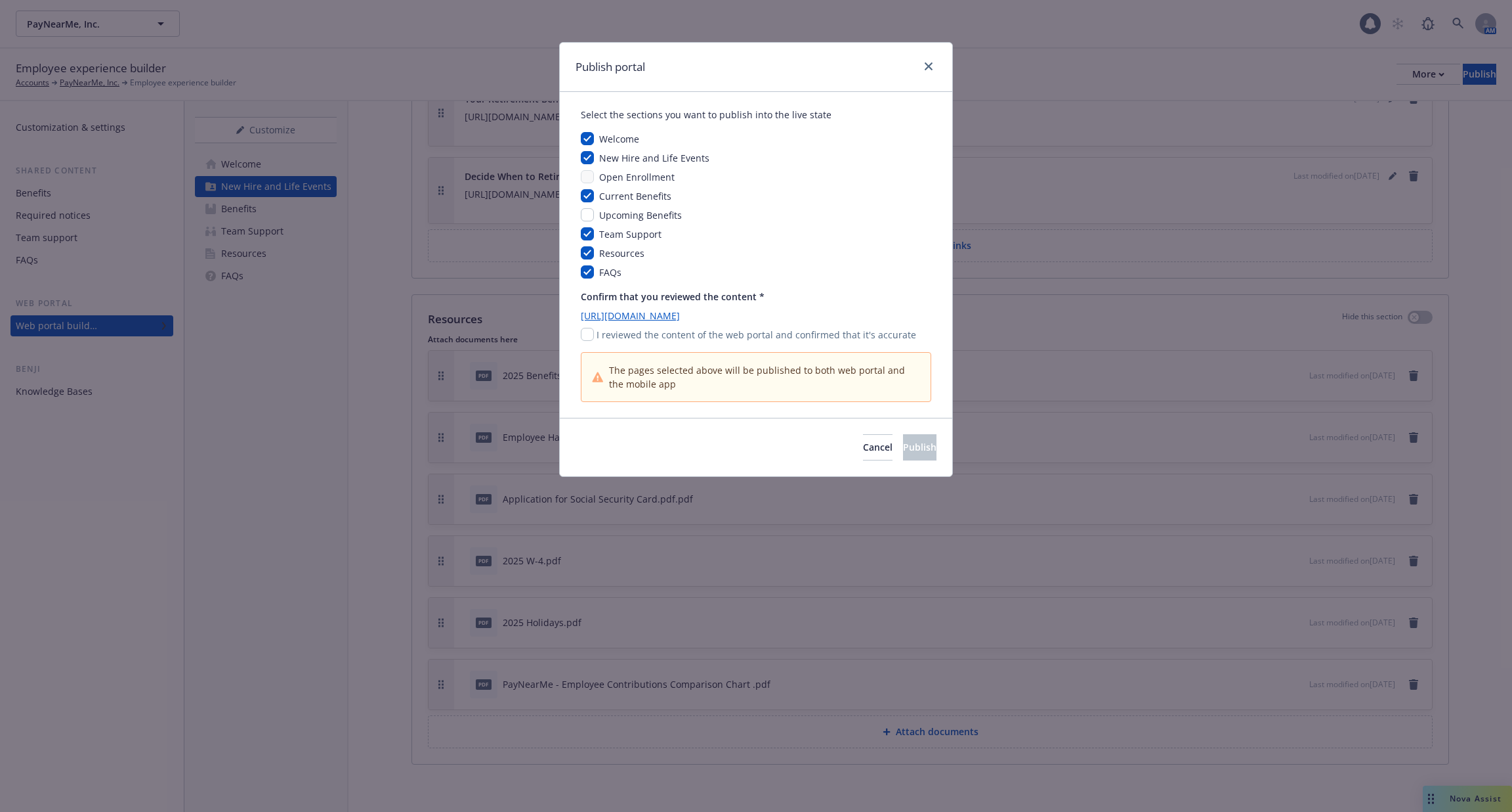
click at [585, 342] on div "Confirm that you reviewed the content * [URL][DOMAIN_NAME] I reviewed the conte…" at bounding box center [756, 345] width 351 height 112
click at [584, 329] on input "checkbox" at bounding box center [587, 334] width 13 height 13
checkbox input "true"
click at [903, 443] on button "Publish" at bounding box center [920, 447] width 34 height 26
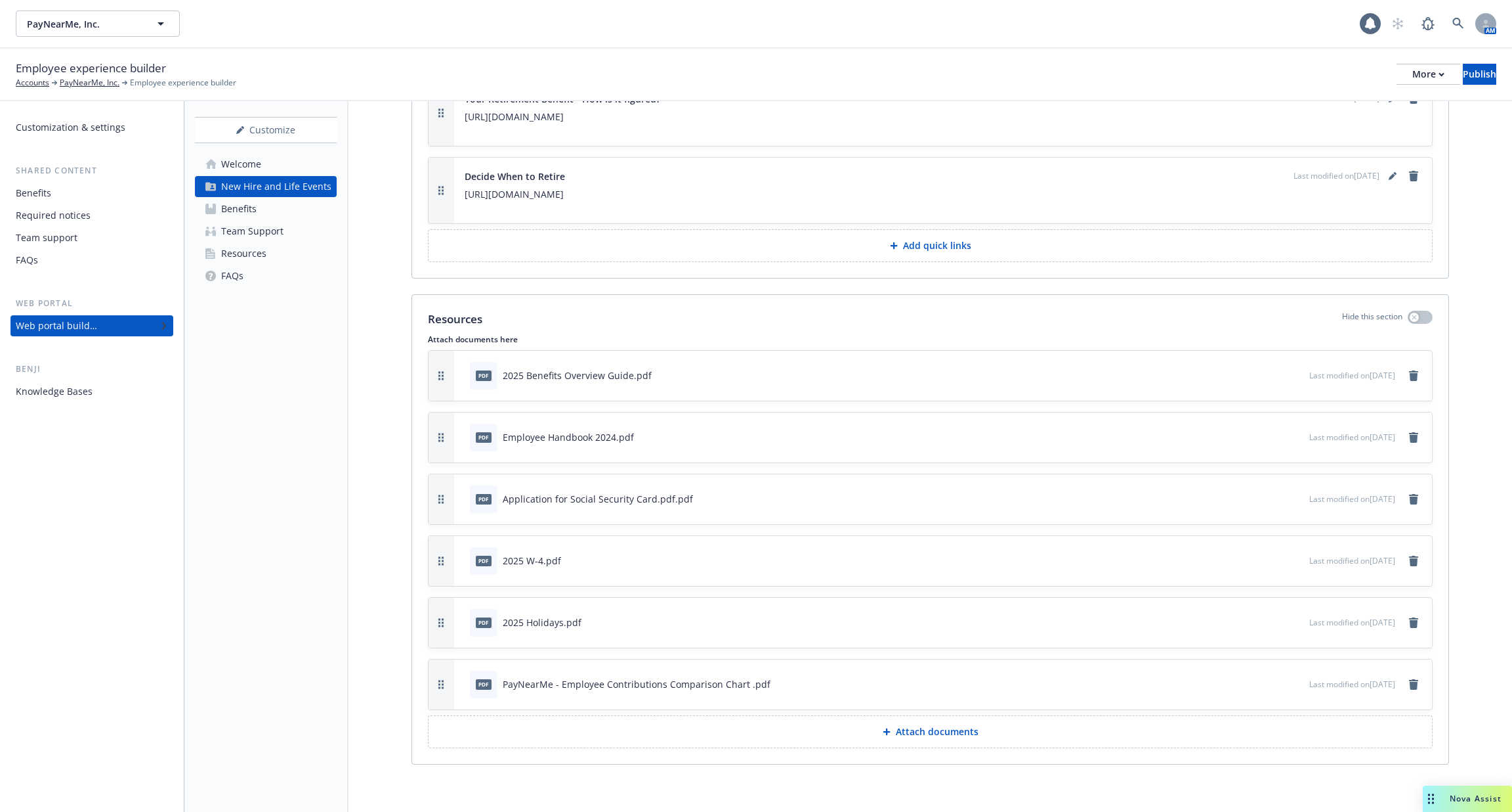
click at [97, 386] on div "Knowledge Bases" at bounding box center [91, 391] width 152 height 21
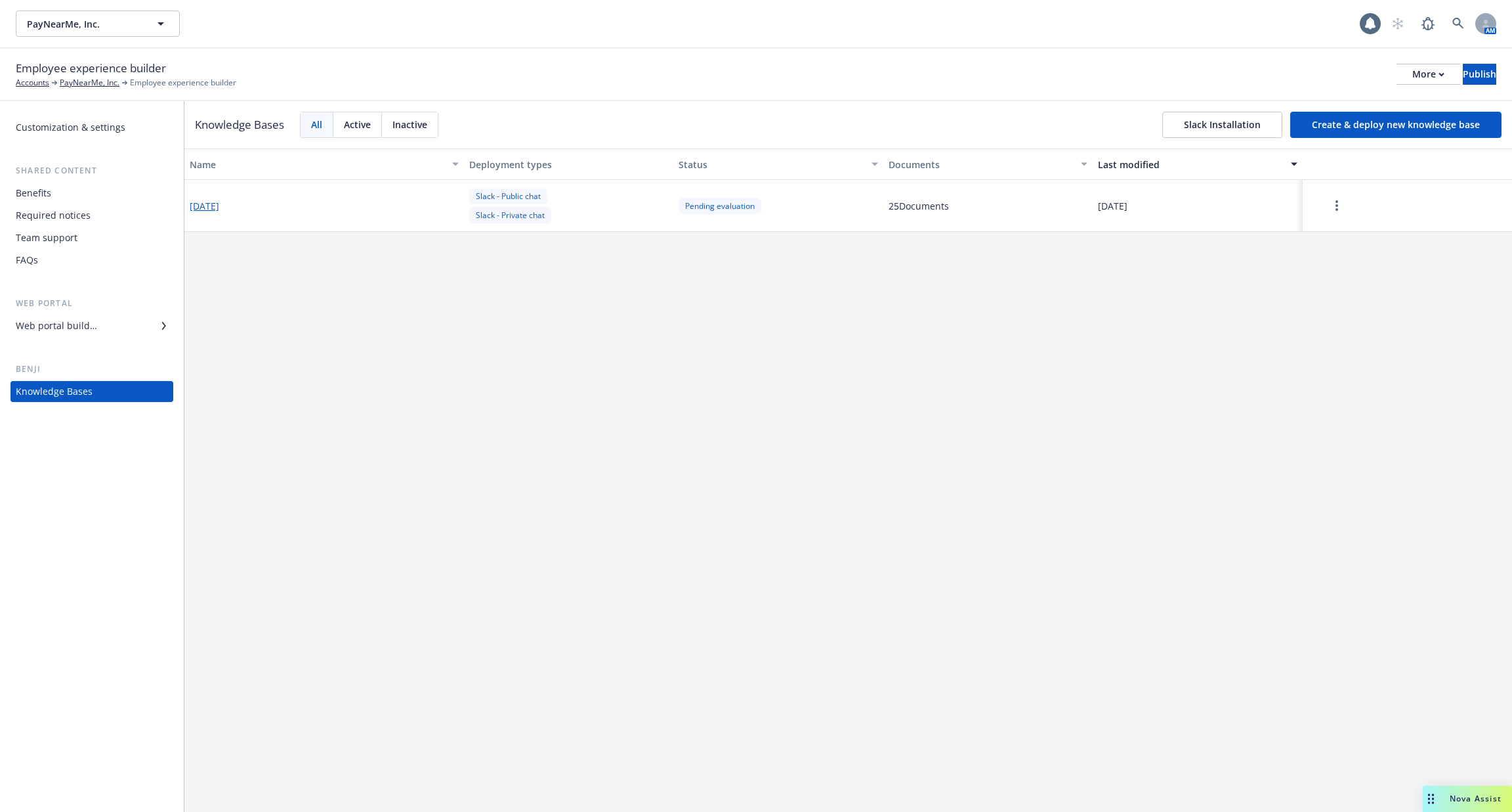
click at [1326, 204] on button "button" at bounding box center [1337, 206] width 58 height 26
click at [1329, 233] on div "Resume" at bounding box center [1337, 236] width 77 height 22
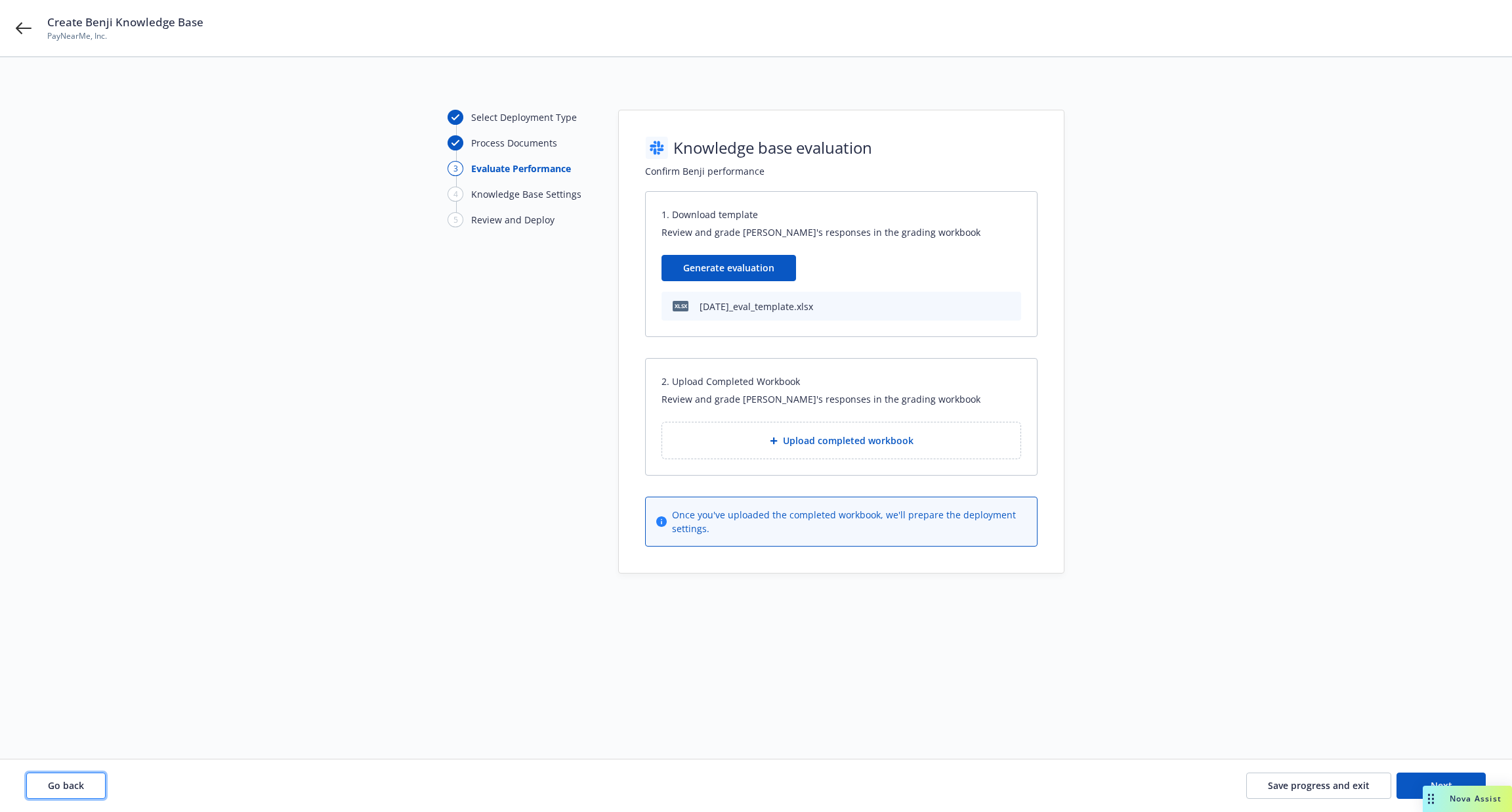
click at [46, 782] on button "Go back" at bounding box center [66, 785] width 79 height 26
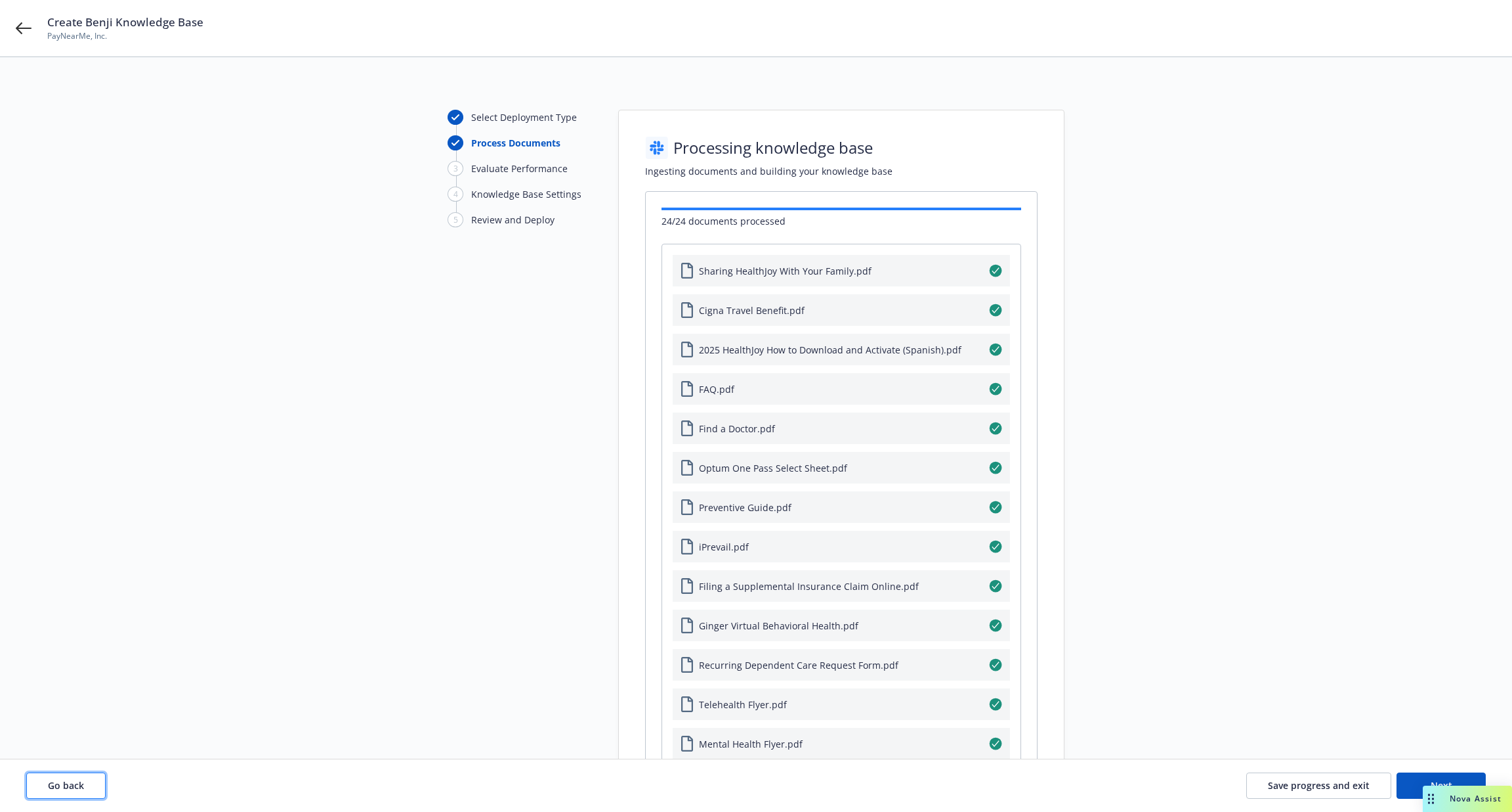
click at [50, 782] on span "Go back" at bounding box center [66, 785] width 36 height 13
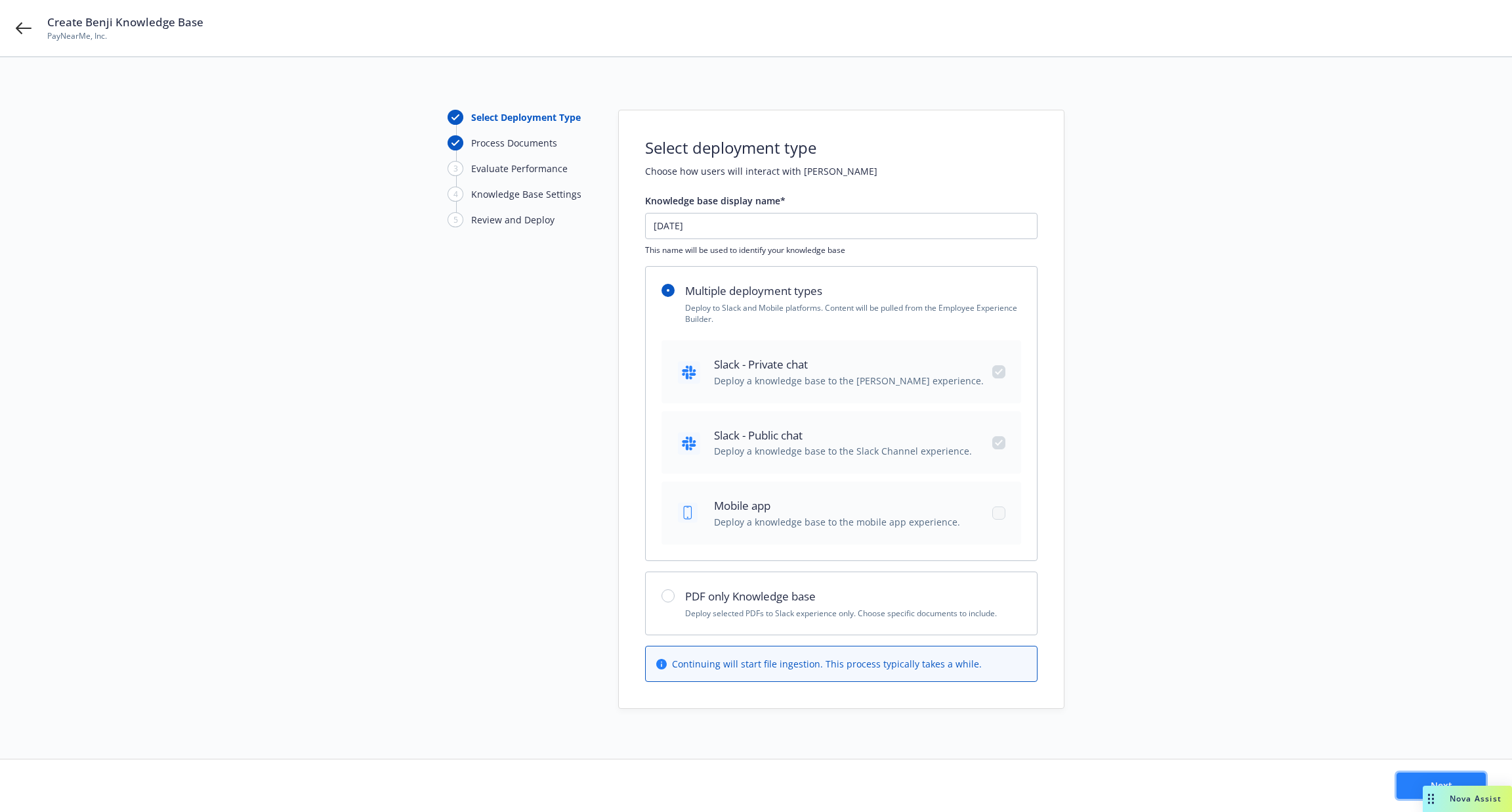
click at [1406, 779] on button "Next" at bounding box center [1441, 785] width 89 height 26
click at [1404, 777] on button "Next" at bounding box center [1441, 785] width 89 height 26
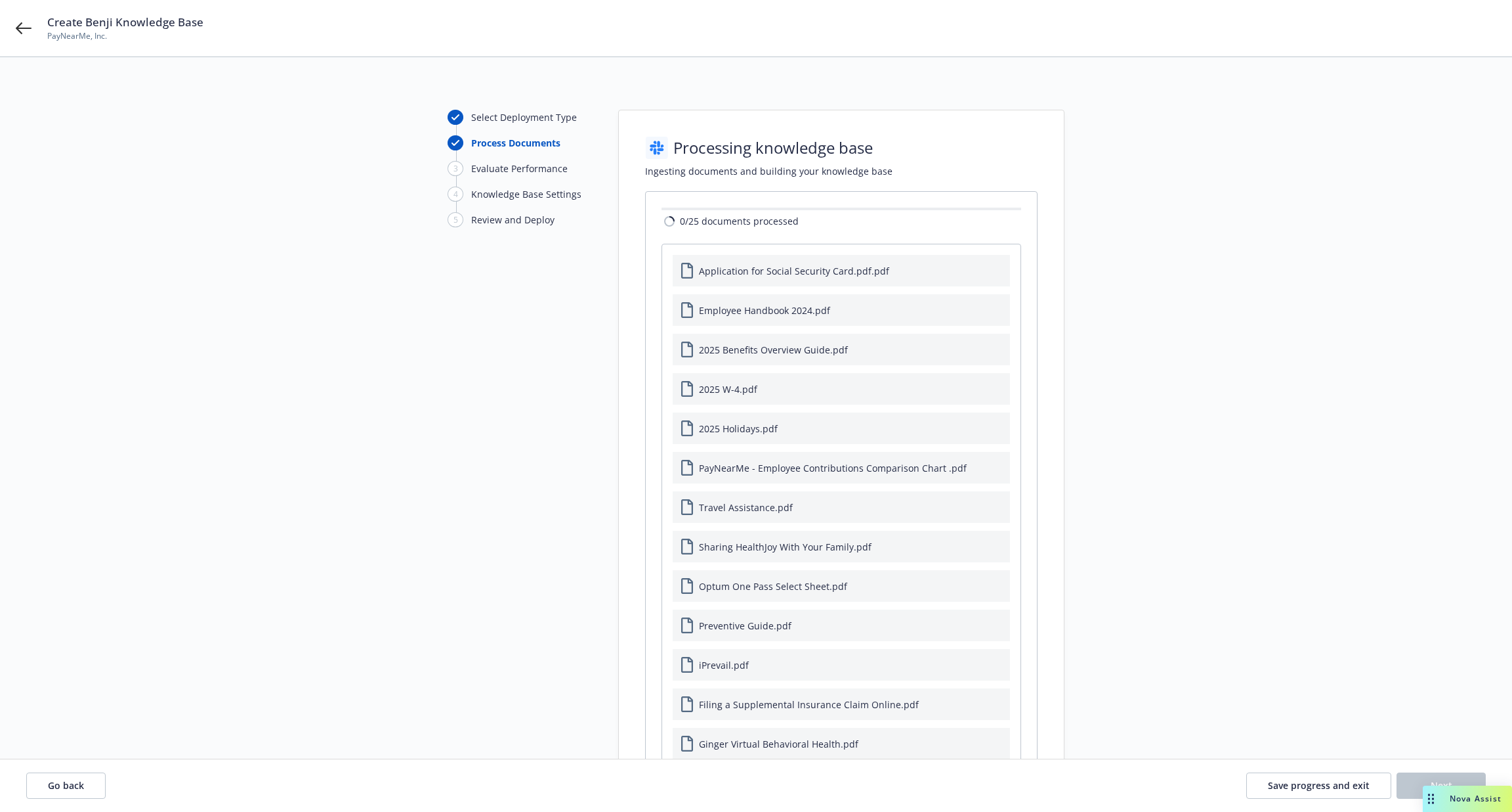
click at [980, 409] on div "Application for Social Security Card.pdf.pdf Employee Handbook 2024.pdf 2025 Be…" at bounding box center [841, 748] width 338 height 989
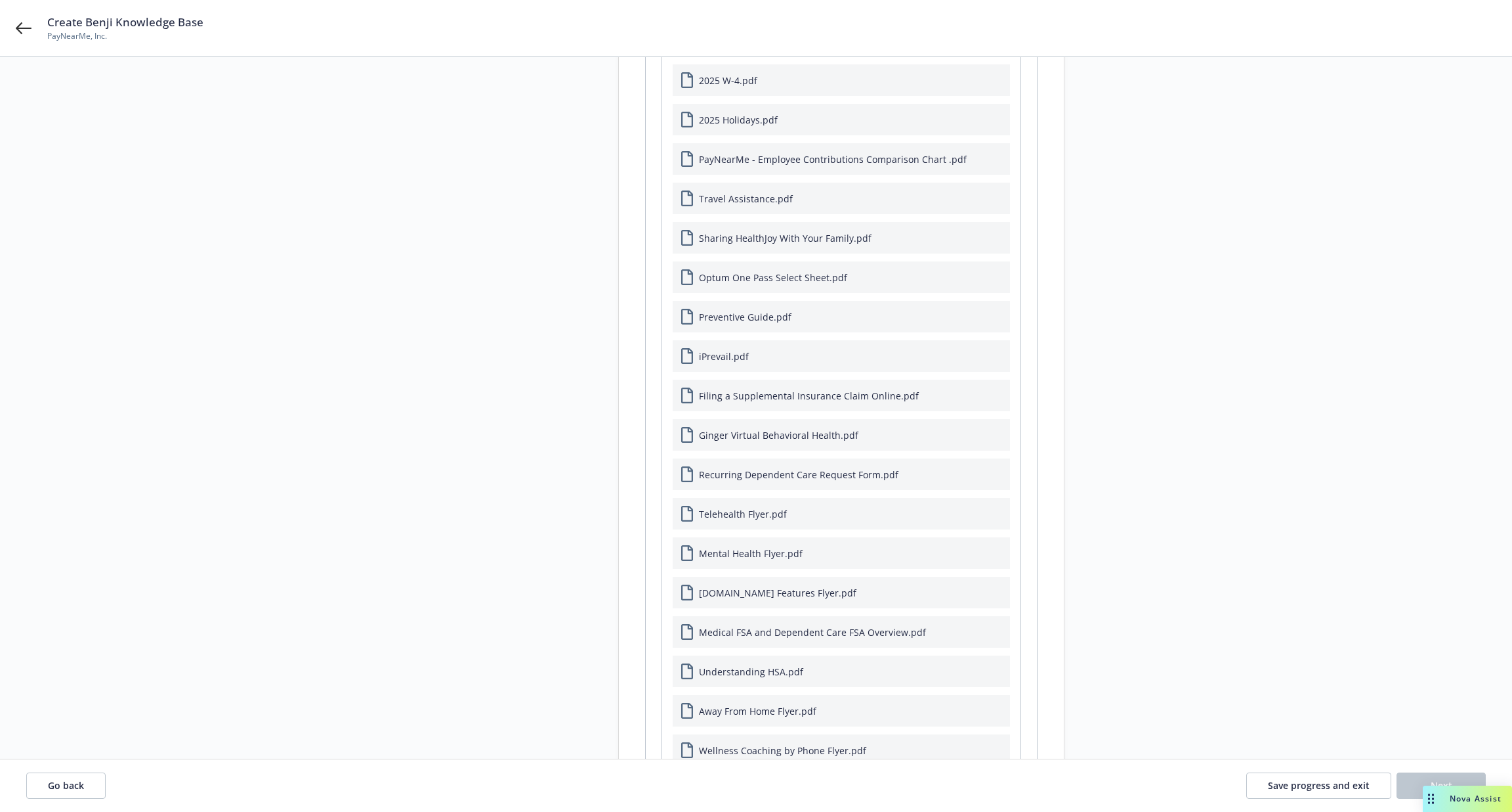
click at [539, 614] on div "Select Deployment Type Process Documents 3 Evaluate Performance 4 Knowledge Bas…" at bounding box center [520, 428] width 144 height 1254
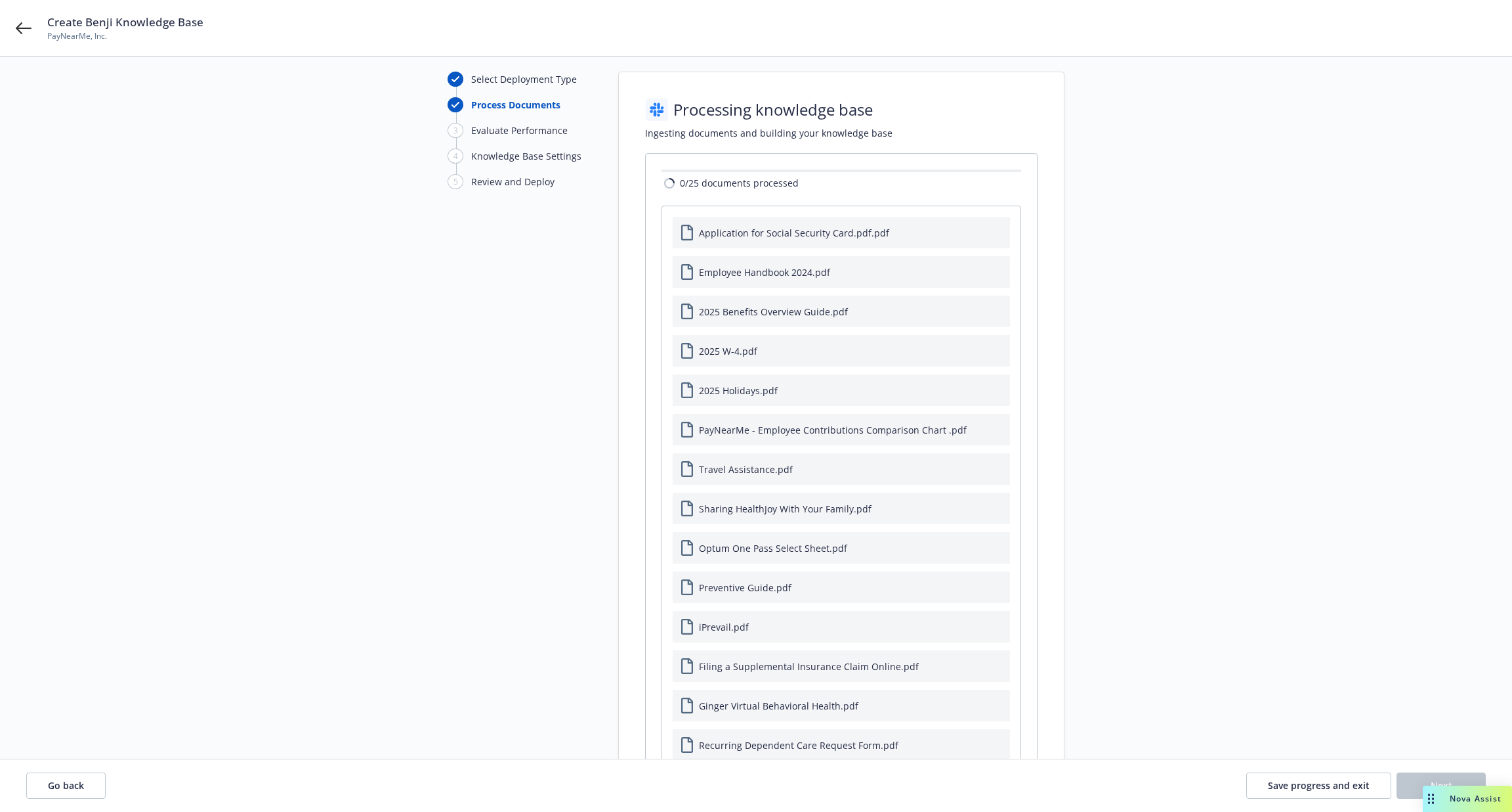
scroll to position [0, 0]
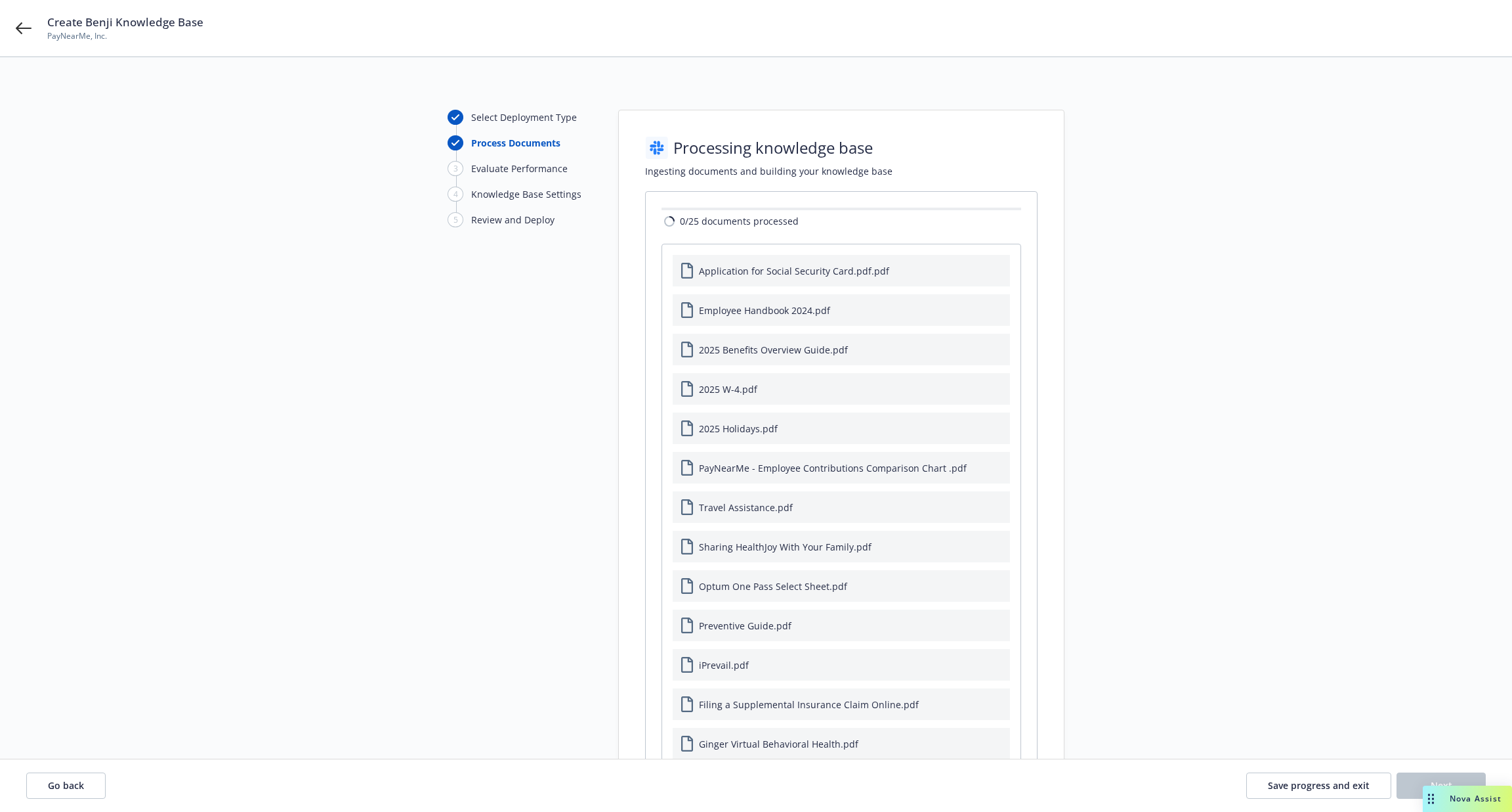
click at [37, 35] on div "Create Benji Knowledge Base PayNearMe, Inc." at bounding box center [756, 28] width 1512 height 57
click at [22, 27] on icon at bounding box center [24, 28] width 16 height 16
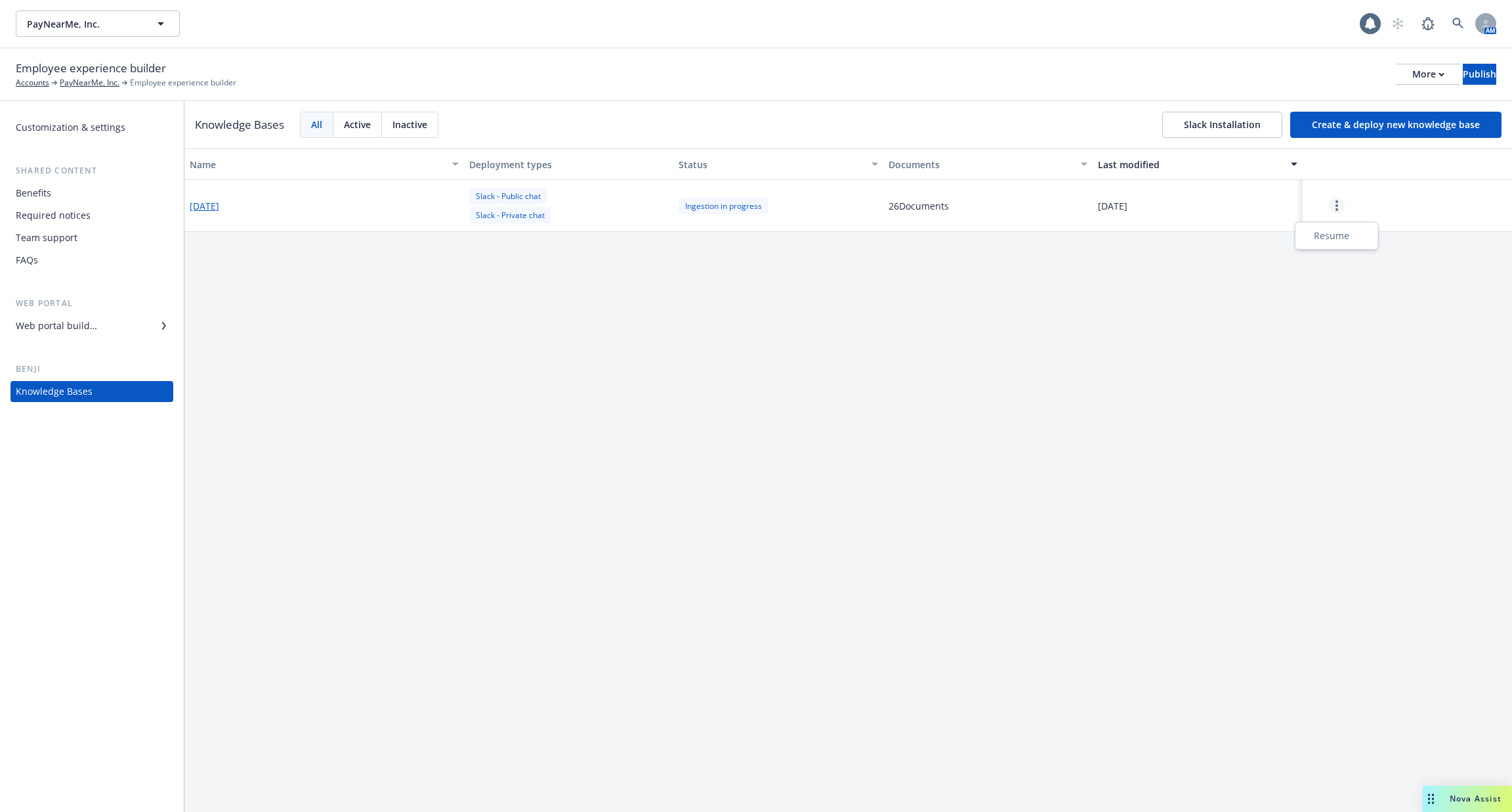
click at [1337, 213] on link "more" at bounding box center [1337, 206] width 16 height 16
click at [1318, 238] on div "Resume" at bounding box center [1337, 236] width 77 height 22
